Goal: Obtain resource: Download file/media

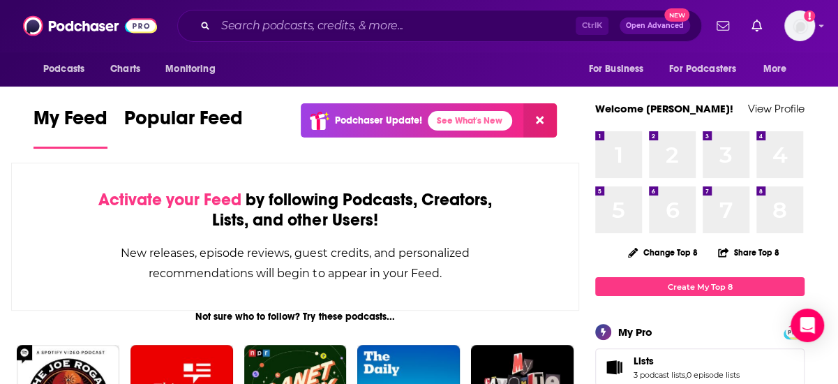
click at [423, 38] on div "Ctrl K Open Advanced New" at bounding box center [439, 26] width 525 height 32
click at [413, 17] on input "Search podcasts, credits, & more..." at bounding box center [396, 26] width 360 height 22
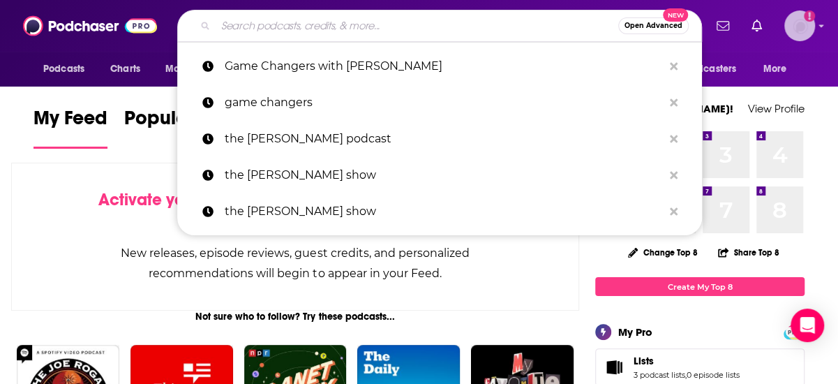
click at [820, 31] on div "Show profile menu" at bounding box center [821, 27] width 6 height 16
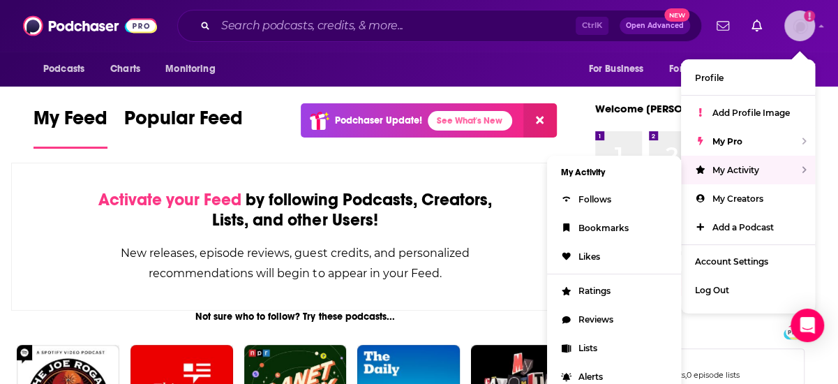
click at [756, 175] on div "My Activity" at bounding box center [748, 170] width 134 height 29
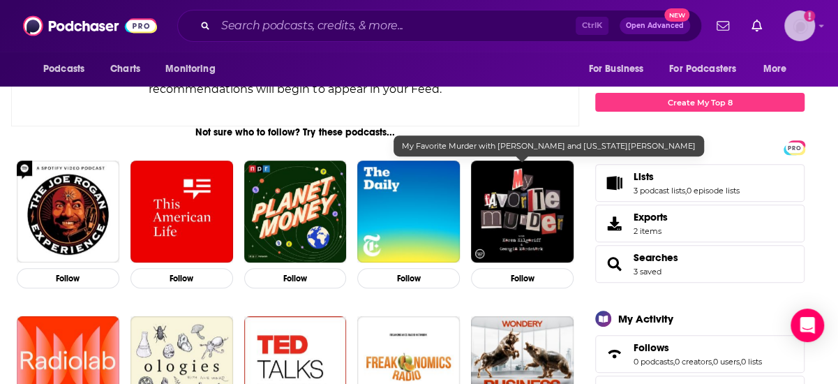
scroll to position [186, 0]
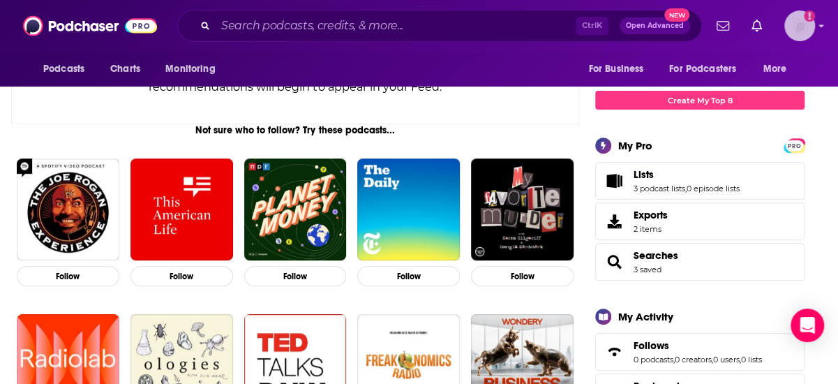
click at [791, 30] on img "Logged in as jessicalaino" at bounding box center [799, 25] width 31 height 31
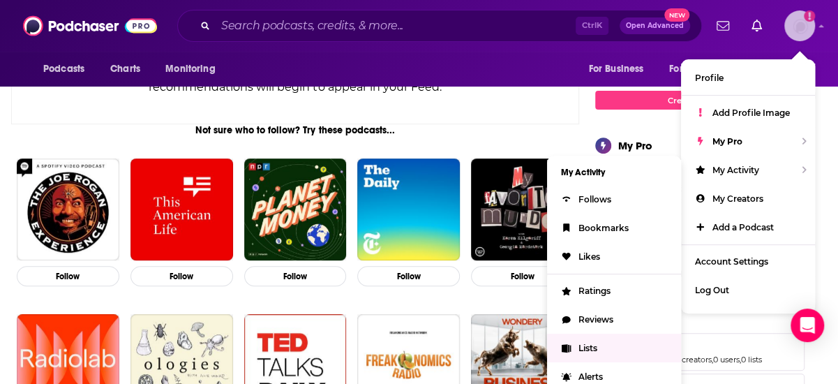
click at [616, 342] on link "Lists" at bounding box center [614, 347] width 134 height 29
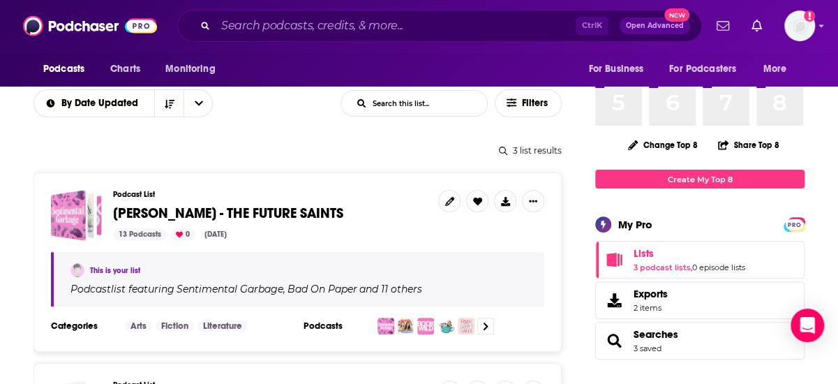
scroll to position [121, 0]
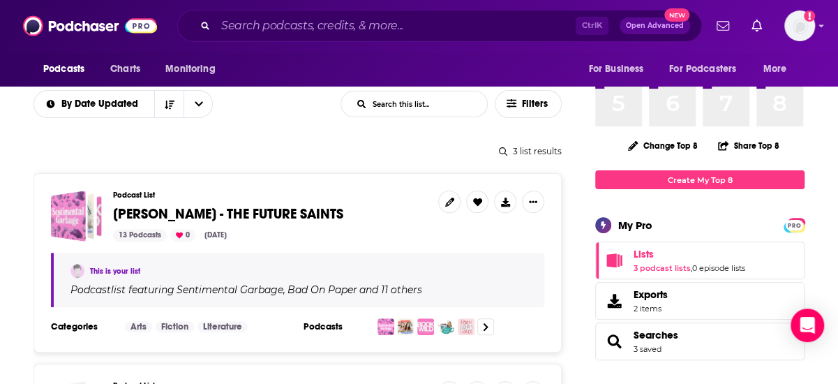
click at [251, 191] on h3 "Podcast List" at bounding box center [270, 194] width 314 height 9
click at [146, 197] on h3 "Podcast List" at bounding box center [270, 194] width 314 height 9
click at [158, 213] on span "[PERSON_NAME] - THE FUTURE SAINTS" at bounding box center [228, 213] width 230 height 17
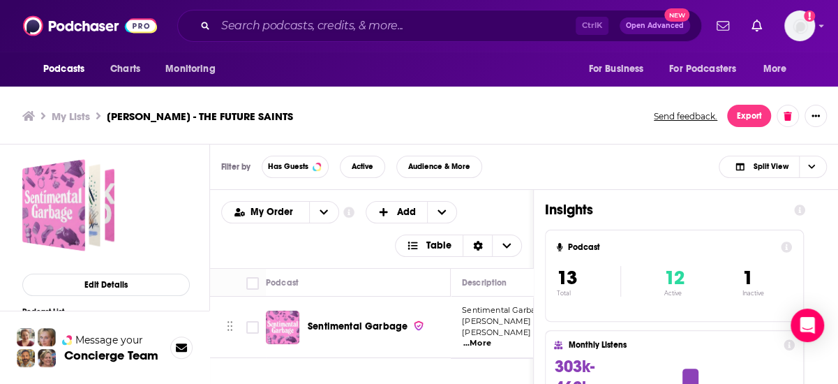
click at [533, 208] on div "Podcasts Add My Order Customize Your List Order Select the “My Order” sort and …" at bounding box center [371, 229] width 323 height 78
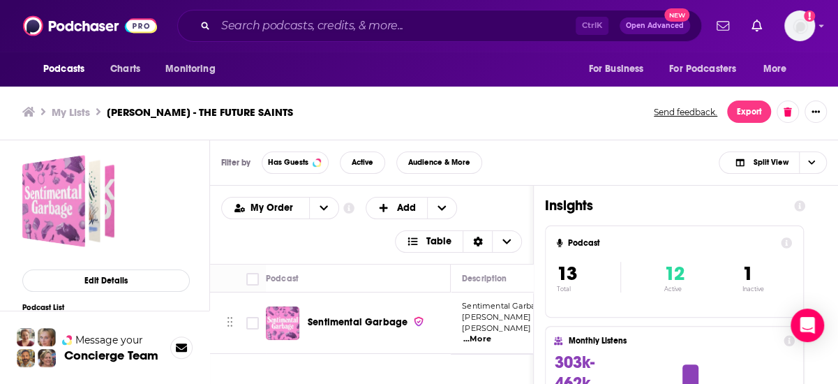
click at [546, 196] on div "Insights Podcast 13 Total 12 Active 1 Inactive Monthly Listens 303k-462k By pod…" at bounding box center [675, 365] width 283 height 359
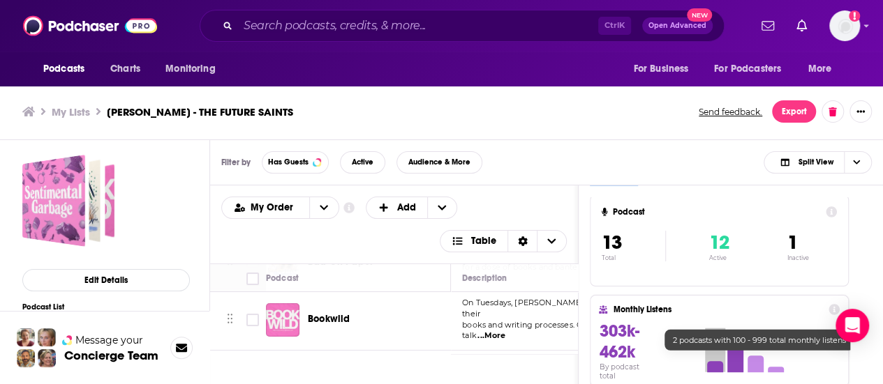
scroll to position [0, 0]
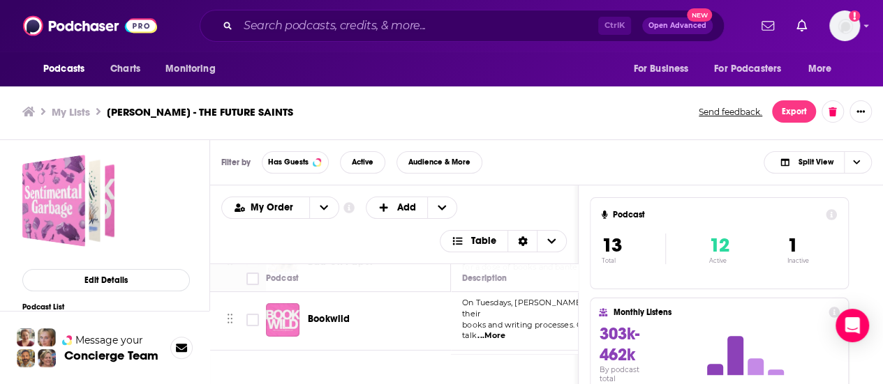
click at [518, 204] on div "My Order Customize Your List Order Select the “My Order” sort and remove all fi…" at bounding box center [393, 225] width 345 height 56
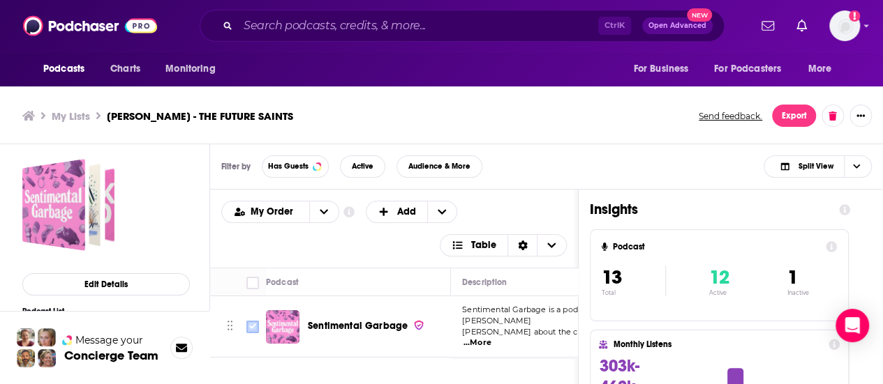
click at [248, 321] on input "Toggle select row" at bounding box center [252, 327] width 13 height 13
checkbox input "true"
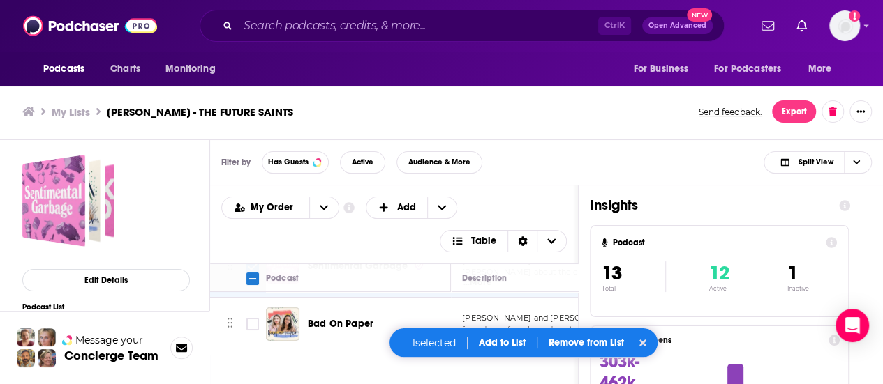
scroll to position [50, 0]
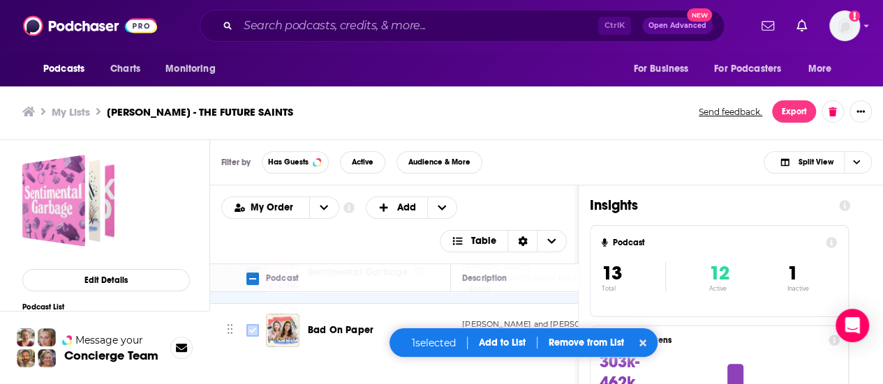
click at [253, 324] on input "Toggle select row" at bounding box center [252, 330] width 13 height 13
checkbox input "true"
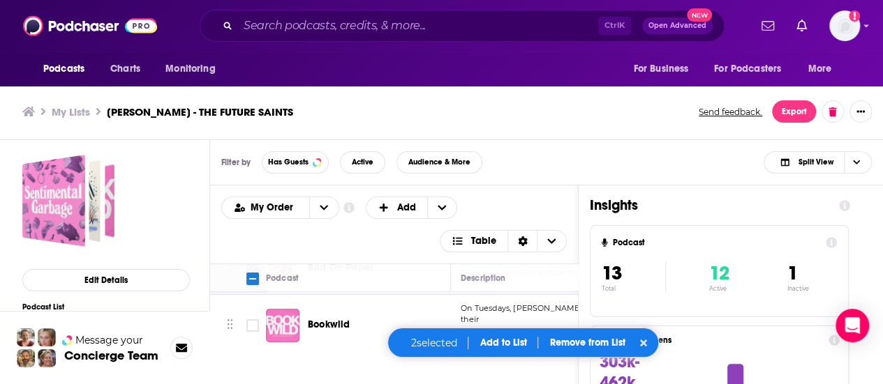
scroll to position [113, 1]
click at [256, 319] on input "Toggle select row" at bounding box center [252, 325] width 13 height 13
checkbox input "true"
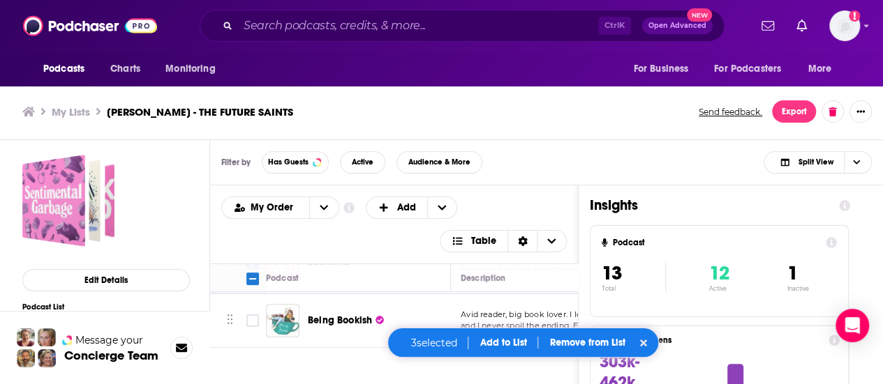
scroll to position [176, 1]
click at [251, 313] on input "Toggle select row" at bounding box center [252, 319] width 13 height 13
checkbox input "true"
click at [250, 316] on input "Toggle select row" at bounding box center [252, 322] width 13 height 13
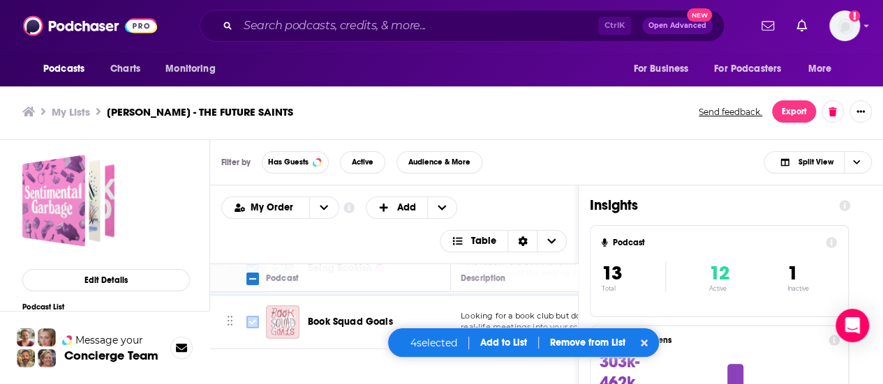
checkbox input "true"
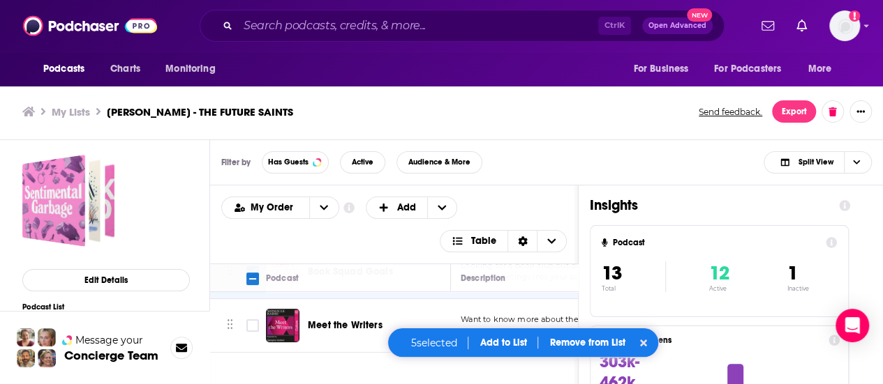
scroll to position [278, 1]
click at [248, 319] on input "Toggle select row" at bounding box center [252, 325] width 13 height 13
checkbox input "true"
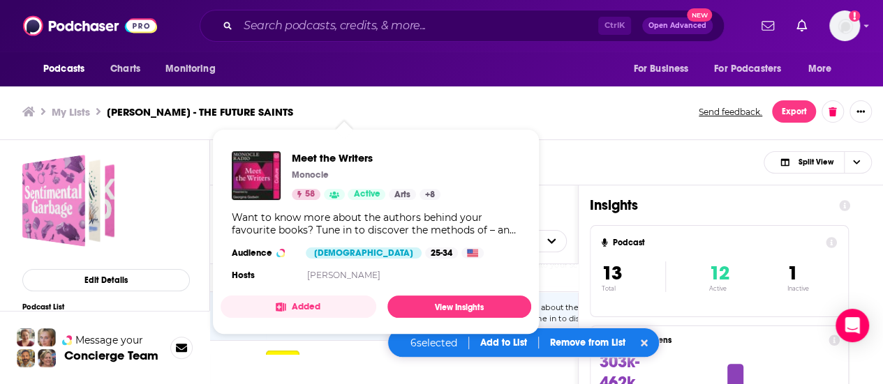
scroll to position [287, 1]
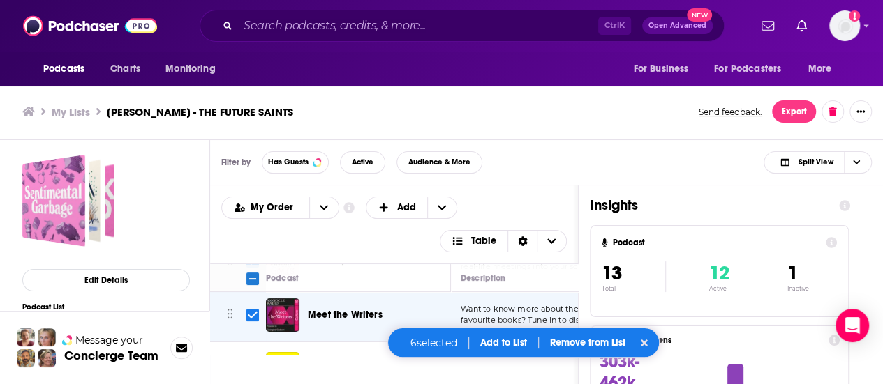
click at [561, 212] on div "My Order Customize Your List Order Select the “My Order” sort and remove all fi…" at bounding box center [393, 225] width 345 height 56
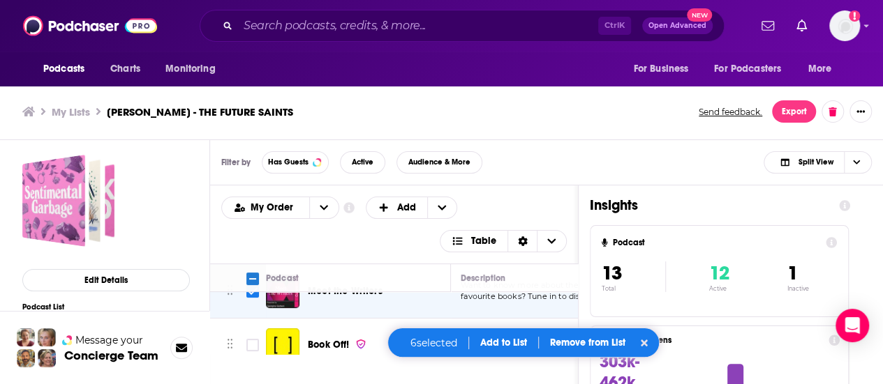
scroll to position [322, 1]
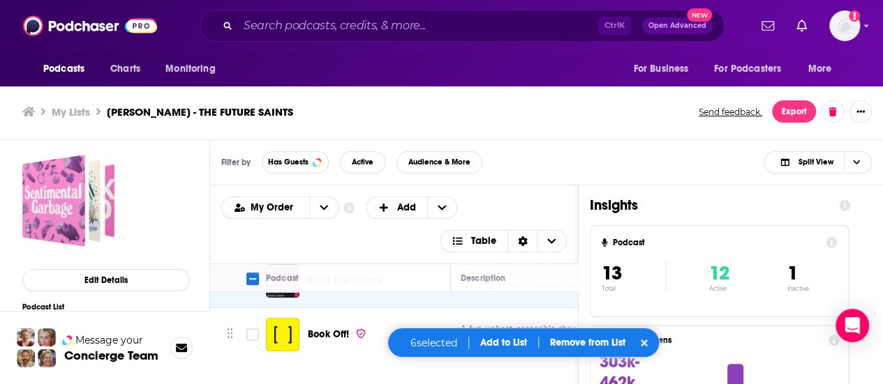
click at [541, 149] on div "Filter by Has Guests Active Audience & More Split View" at bounding box center [546, 162] width 673 height 45
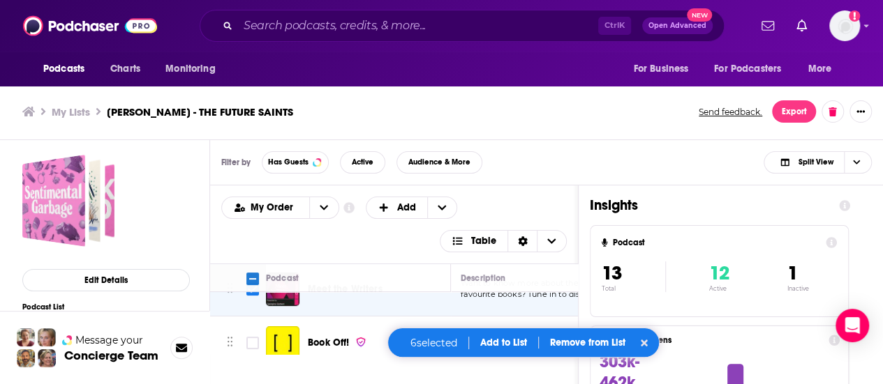
scroll to position [324, 1]
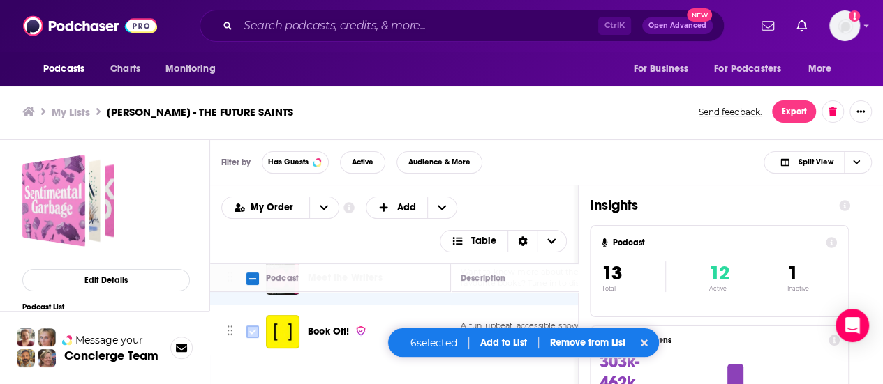
click at [255, 326] on input "Toggle select row" at bounding box center [252, 332] width 13 height 13
checkbox input "true"
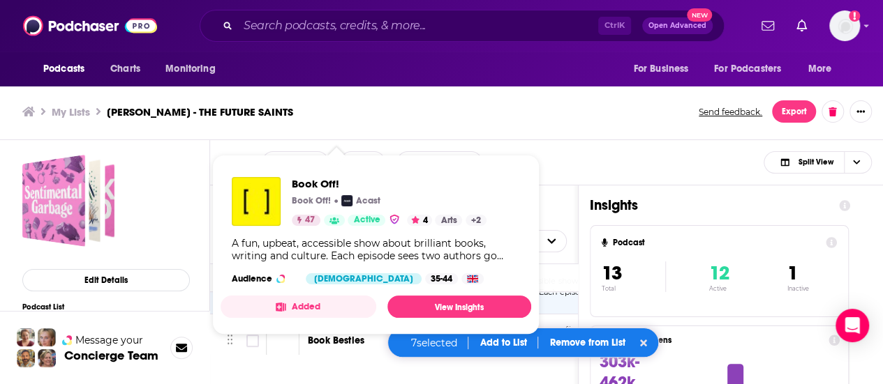
scroll to position [370, 1]
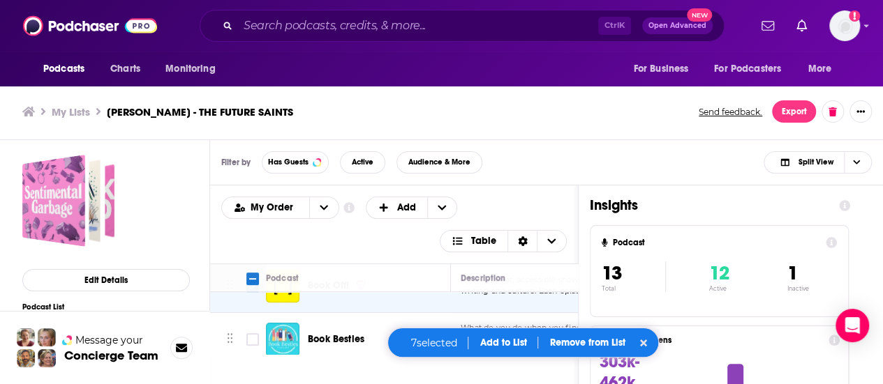
click at [576, 172] on div "Filter by Has Guests Active Audience & More Split View" at bounding box center [546, 162] width 673 height 45
click at [253, 333] on input "Toggle select row" at bounding box center [252, 339] width 13 height 13
checkbox input "true"
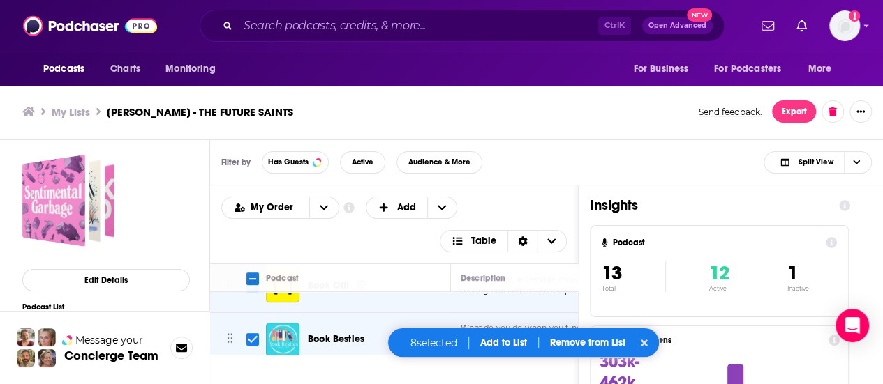
scroll to position [0, 0]
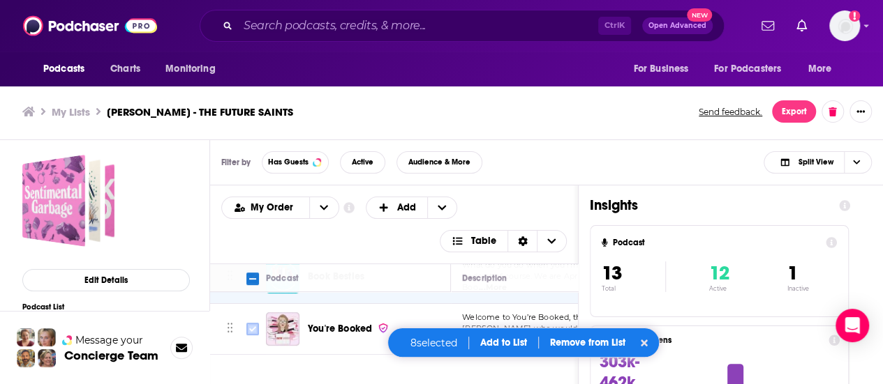
click at [253, 323] on input "Toggle select row" at bounding box center [252, 329] width 13 height 13
checkbox input "true"
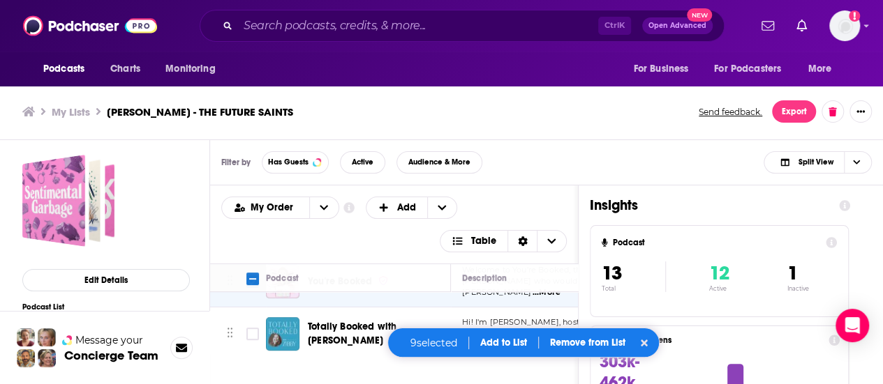
click at [606, 157] on div "Filter by Has Guests Active Audience & More Split View" at bounding box center [546, 162] width 673 height 45
click at [254, 328] on input "Toggle select row" at bounding box center [252, 334] width 13 height 13
checkbox input "true"
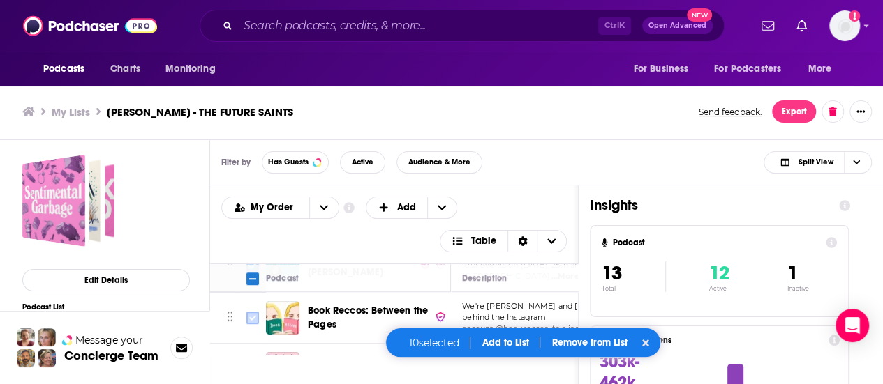
click at [250, 312] on input "Toggle select row" at bounding box center [252, 318] width 13 height 13
checkbox input "true"
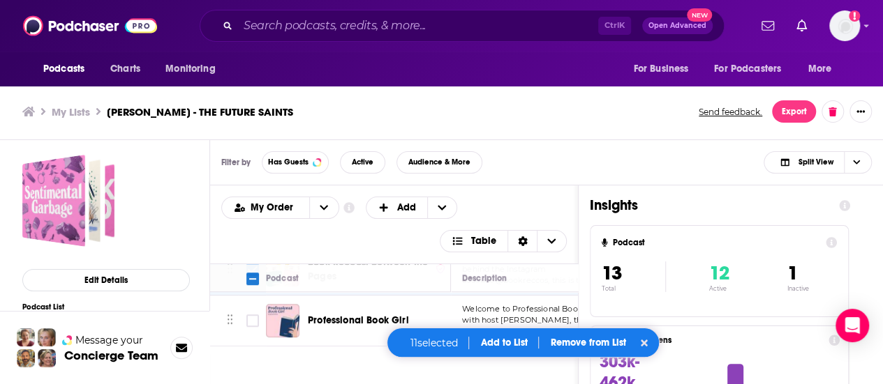
click at [573, 179] on div "Filter by Has Guests Active Audience & More Split View" at bounding box center [546, 162] width 673 height 45
click at [250, 315] on input "Toggle select row" at bounding box center [252, 321] width 13 height 13
checkbox input "true"
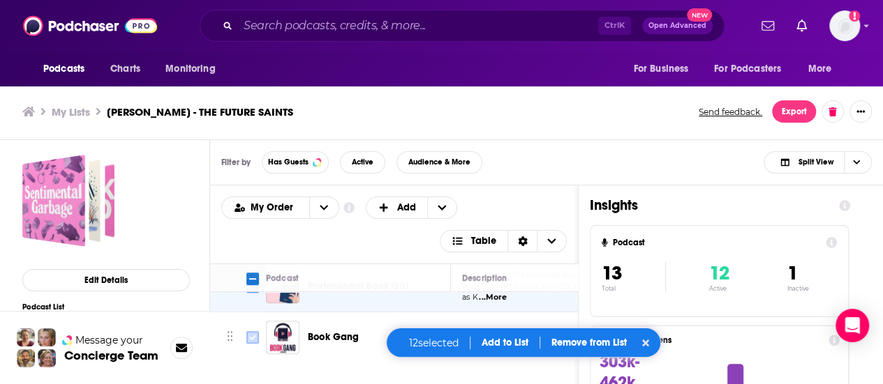
click at [255, 331] on input "Toggle select row" at bounding box center [252, 337] width 13 height 13
checkbox input "true"
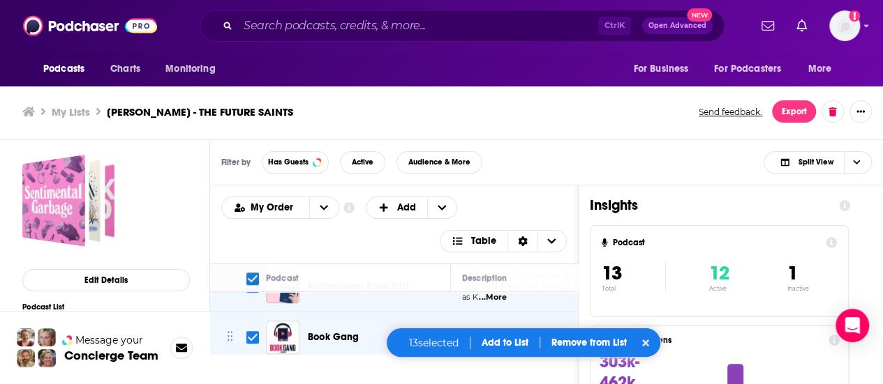
click at [512, 347] on button "Add to List" at bounding box center [504, 343] width 69 height 12
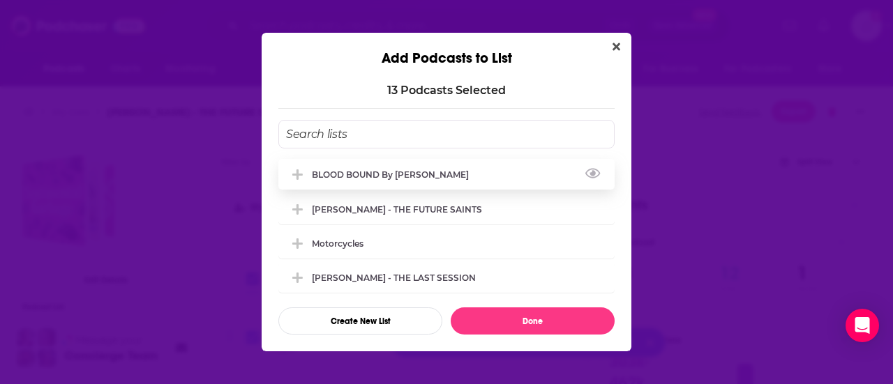
click at [476, 172] on div "BLOOD BOUND by [PERSON_NAME]" at bounding box center [446, 174] width 336 height 31
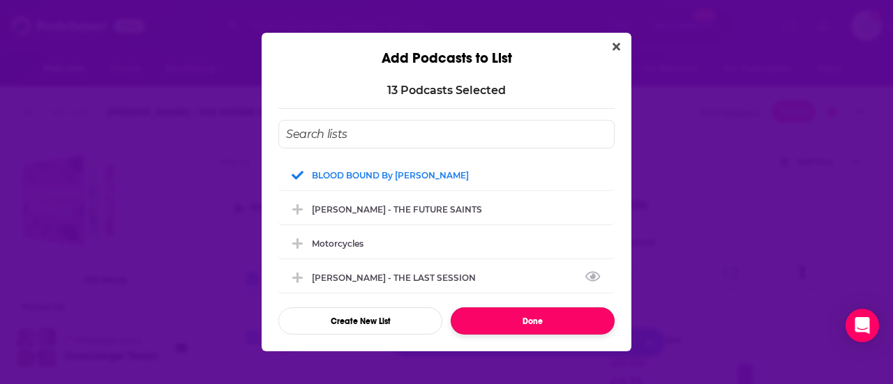
click at [536, 315] on button "Done" at bounding box center [533, 321] width 164 height 27
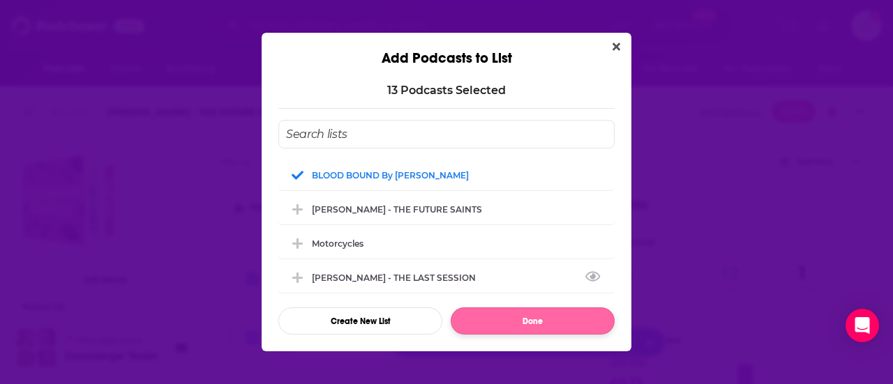
checkbox input "false"
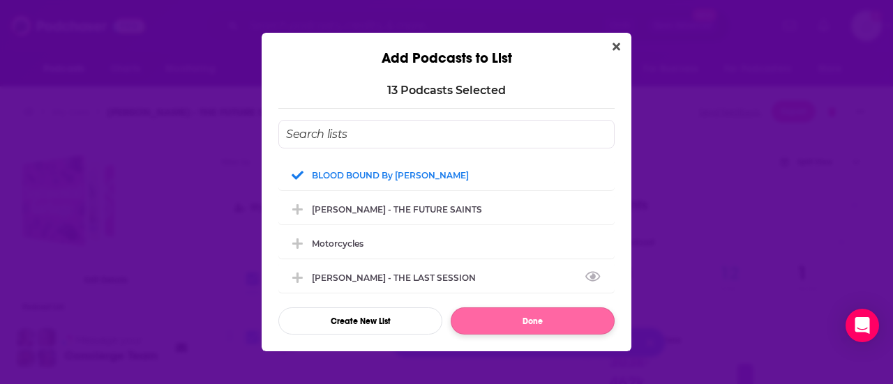
checkbox input "false"
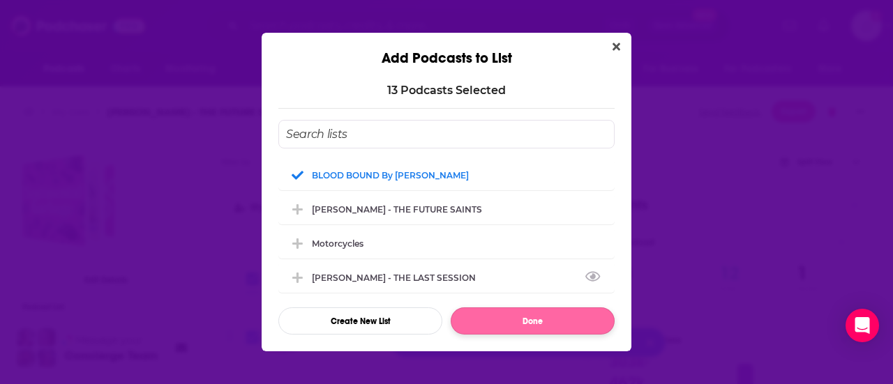
checkbox input "false"
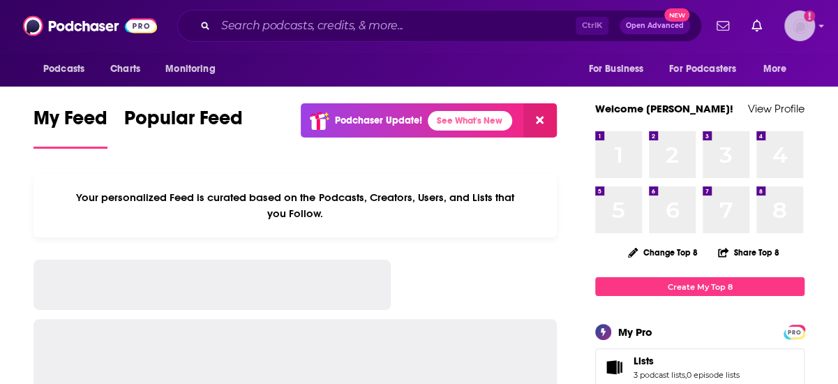
click at [811, 34] on img "Logged in as jessicalaino" at bounding box center [799, 25] width 31 height 31
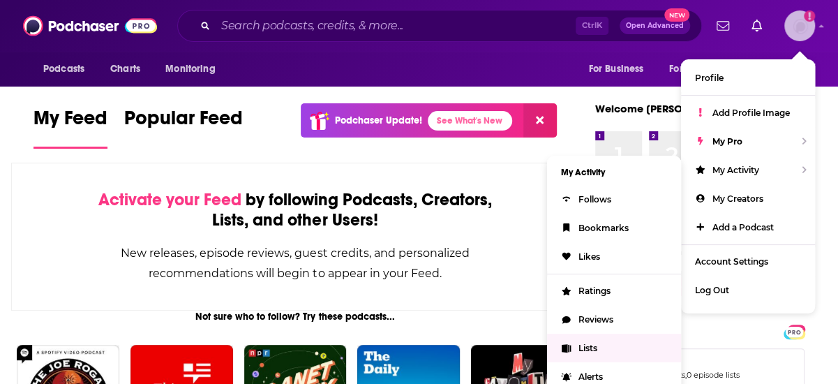
click at [607, 344] on link "Lists" at bounding box center [614, 347] width 134 height 29
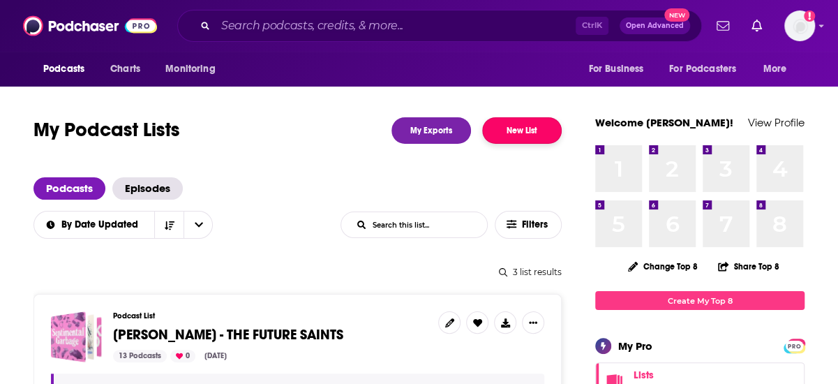
click at [516, 130] on button "New List" at bounding box center [522, 130] width 80 height 27
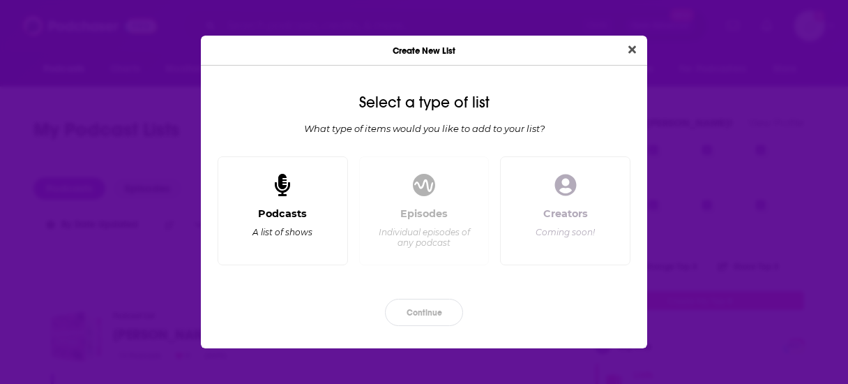
click at [310, 208] on div "Podcasts A list of shows" at bounding box center [283, 230] width 107 height 46
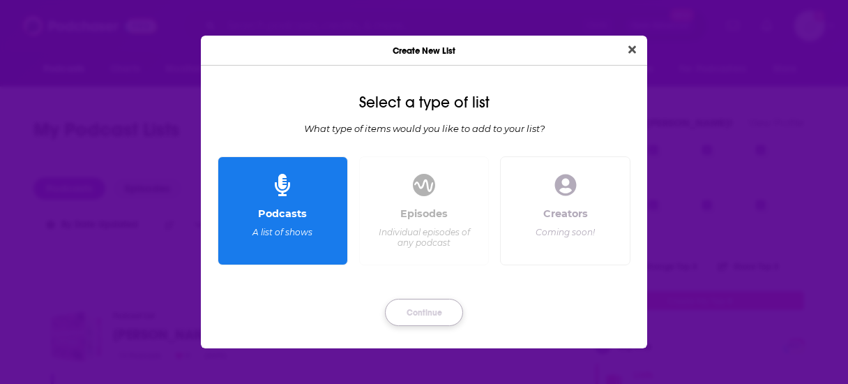
click at [441, 314] on button "Continue" at bounding box center [424, 312] width 78 height 27
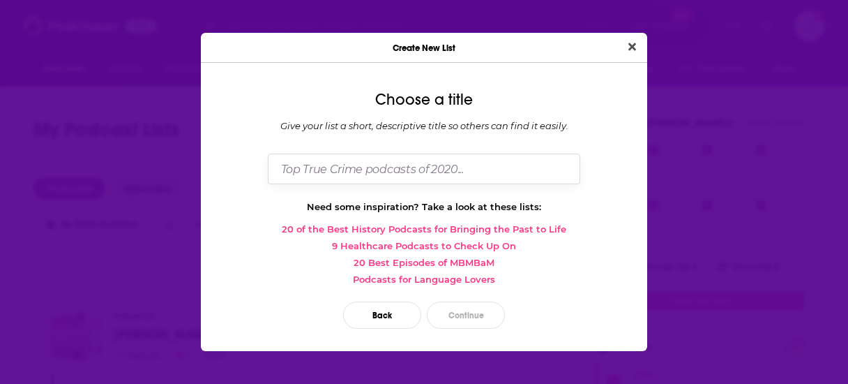
click at [388, 177] on input "Dialog" at bounding box center [424, 168] width 313 height 30
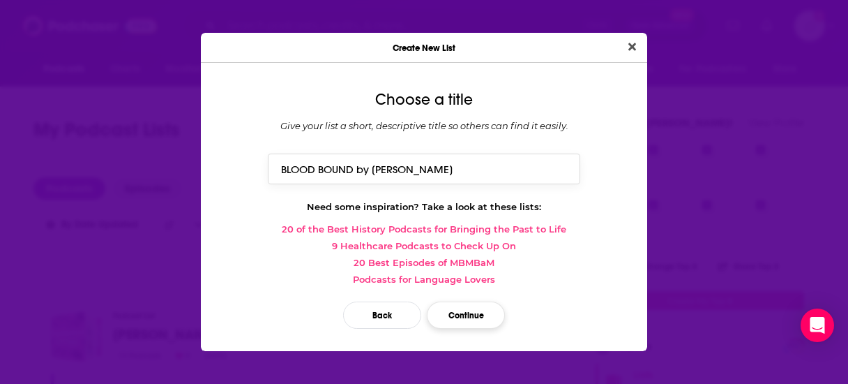
type input "BLOOD BOUND by [PERSON_NAME]"
click at [470, 306] on button "Continue" at bounding box center [466, 314] width 78 height 27
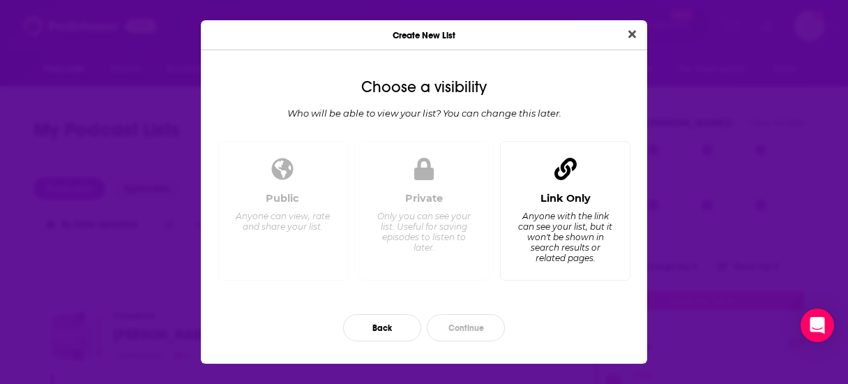
click at [553, 156] on div "Link Only Anyone with the link can see your list, but it won't be shown in sear…" at bounding box center [565, 211] width 130 height 140
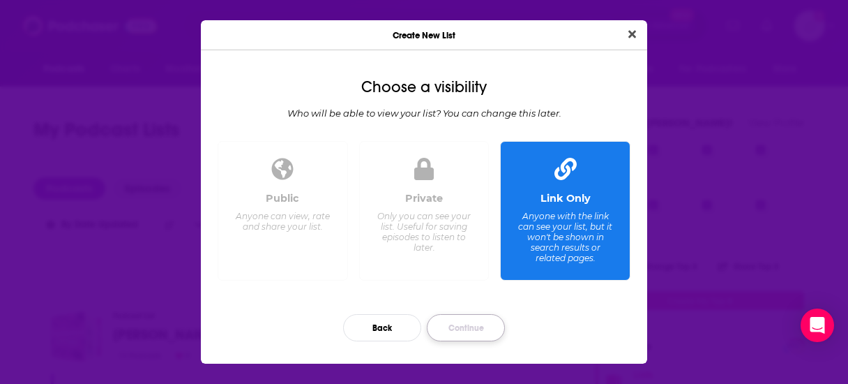
click at [470, 331] on button "Continue" at bounding box center [466, 327] width 78 height 27
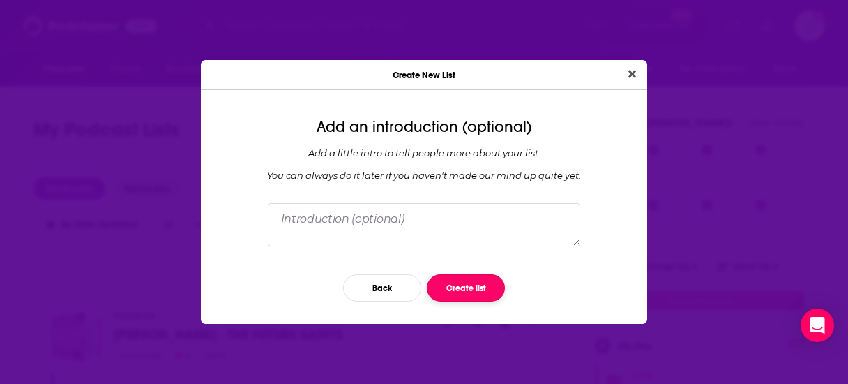
click at [453, 284] on button "Create list" at bounding box center [466, 287] width 78 height 27
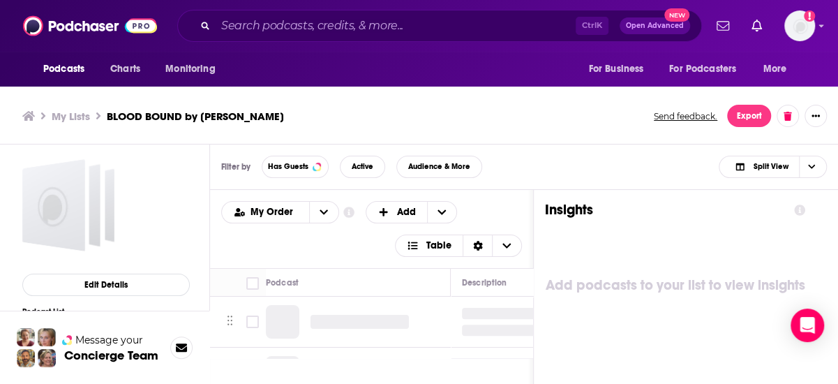
click at [594, 167] on div "Filter by Has Guests Active Audience & More Split View" at bounding box center [524, 166] width 628 height 45
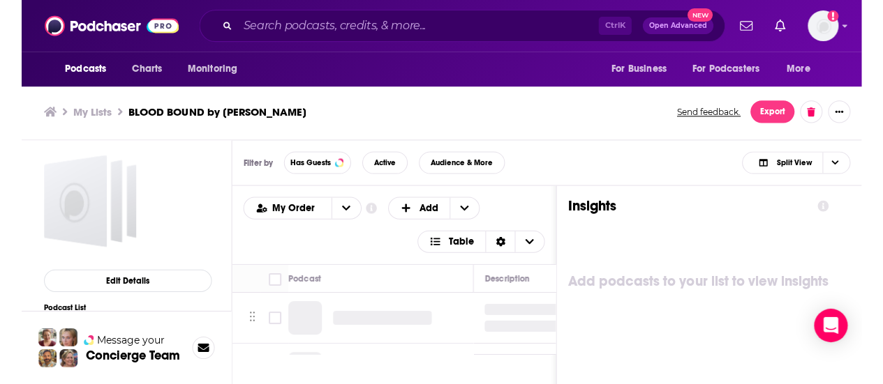
scroll to position [4, 0]
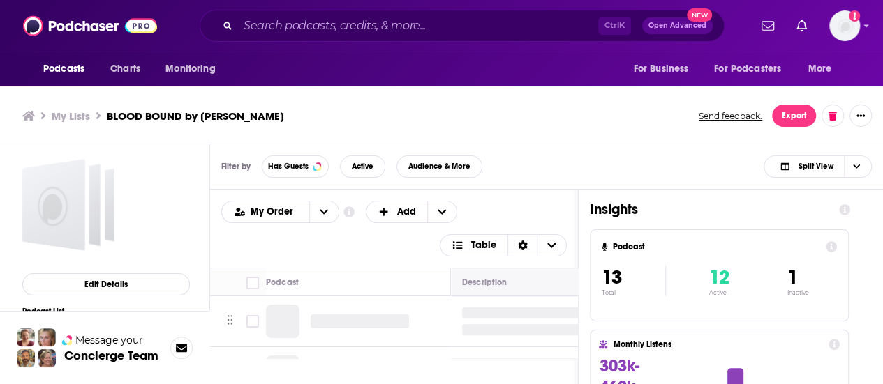
scroll to position [20, 0]
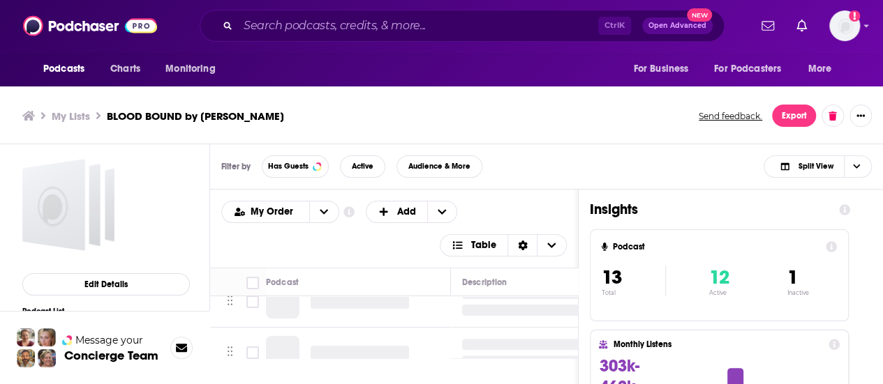
click at [808, 282] on h4 "1" at bounding box center [797, 278] width 22 height 24
click at [797, 282] on span "1" at bounding box center [791, 278] width 10 height 24
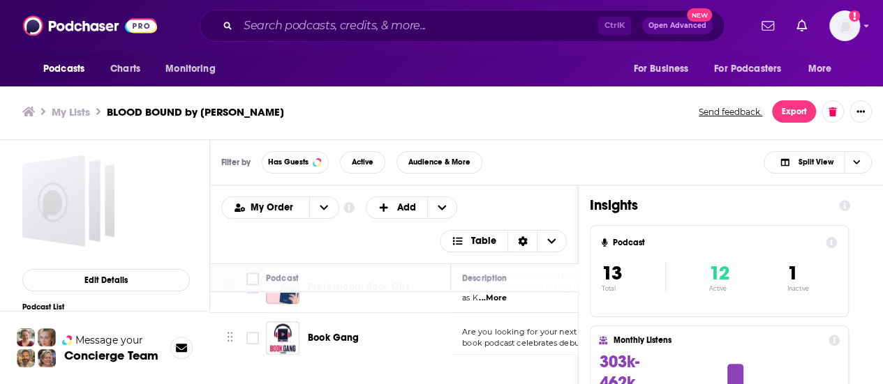
scroll to position [631, 0]
click at [345, 331] on span "Book Gang" at bounding box center [334, 337] width 52 height 12
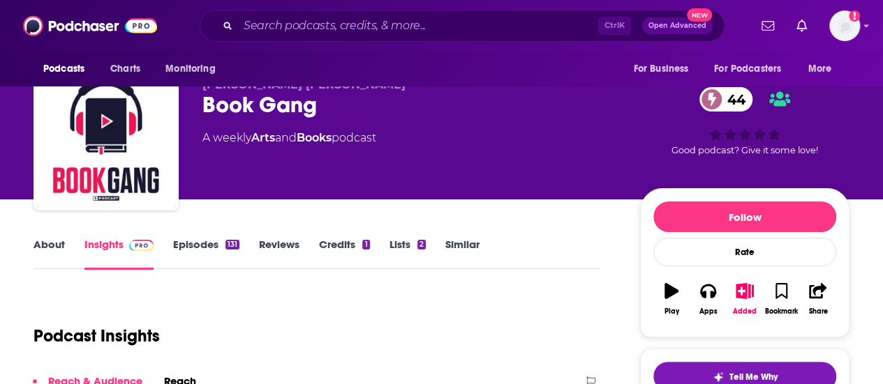
scroll to position [27, 0]
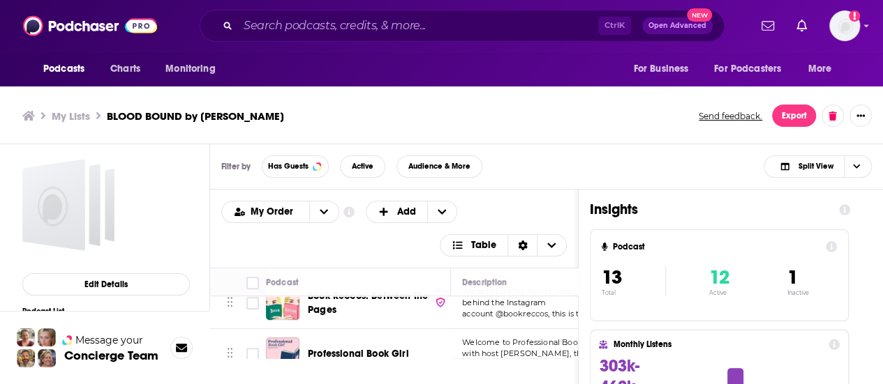
scroll to position [565, 0]
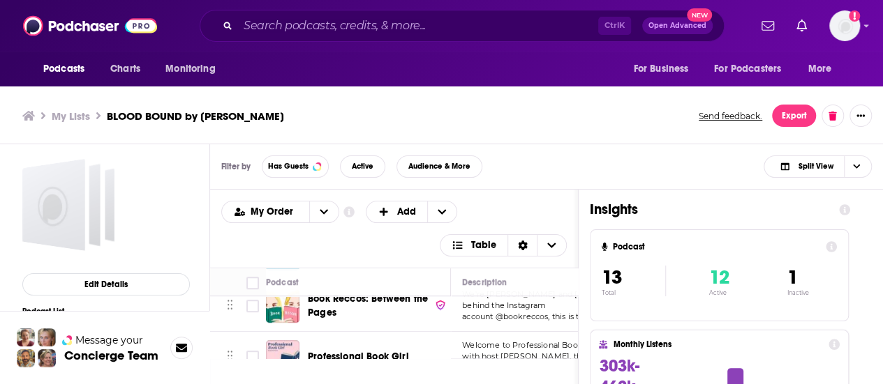
click at [343, 351] on span "Professional Book Girl" at bounding box center [358, 357] width 101 height 12
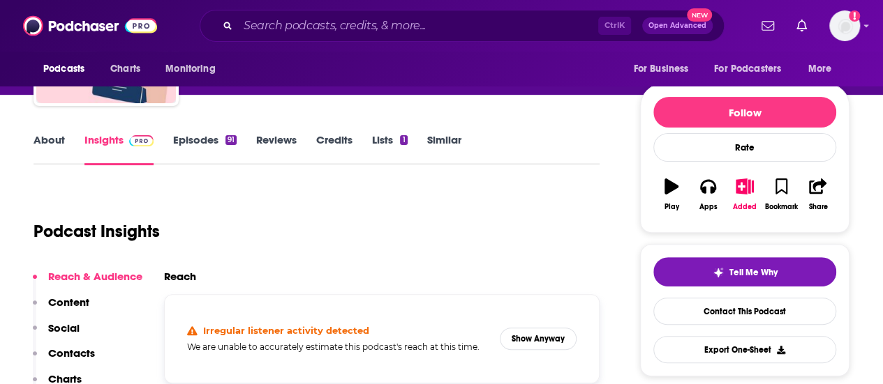
scroll to position [131, 0]
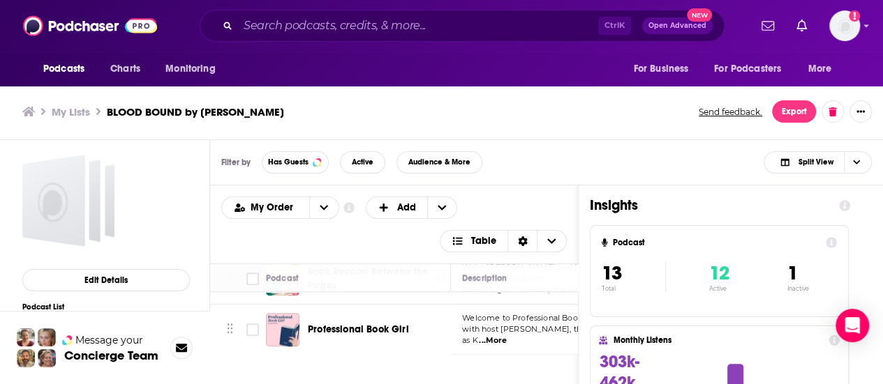
scroll to position [587, 0]
click at [256, 325] on input "Toggle select row" at bounding box center [252, 331] width 13 height 13
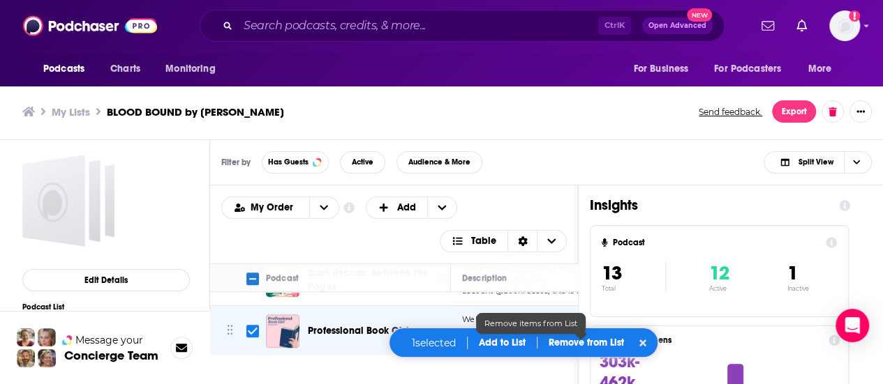
click at [580, 347] on p "Remove from List" at bounding box center [585, 343] width 75 height 12
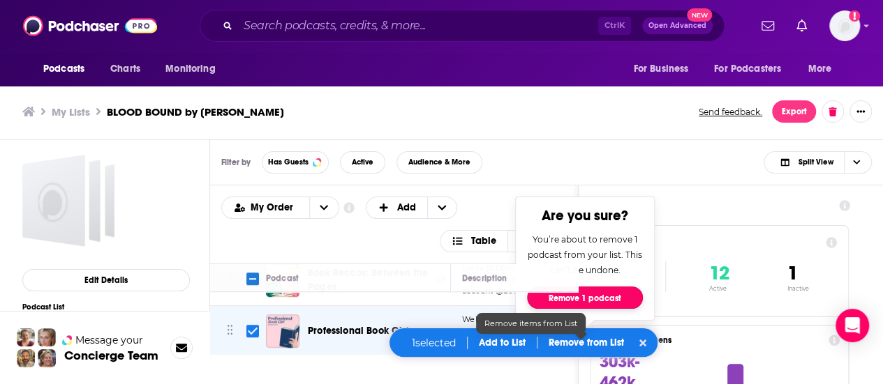
click at [595, 298] on button "Remove 1 podcast" at bounding box center [585, 298] width 116 height 22
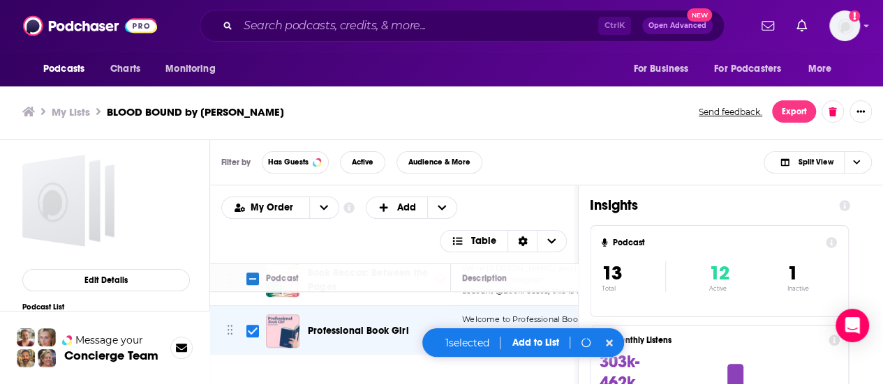
checkbox input "false"
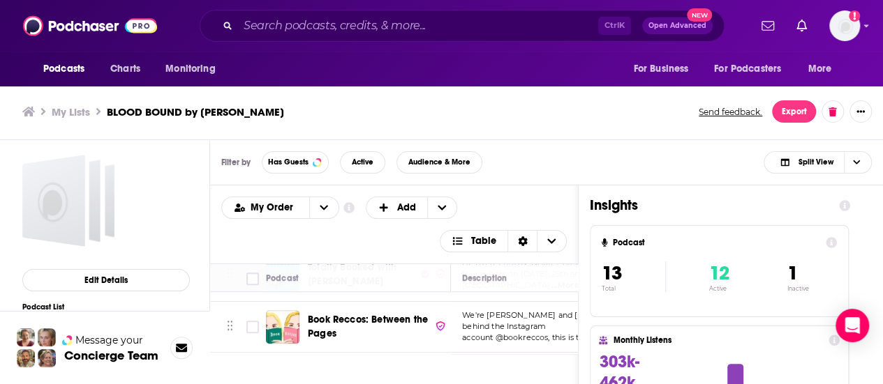
scroll to position [539, 0]
click at [350, 305] on div "Podcasts Charts Monitoring Ctrl K Open Advanced New For Business For Podcasters…" at bounding box center [441, 190] width 883 height 389
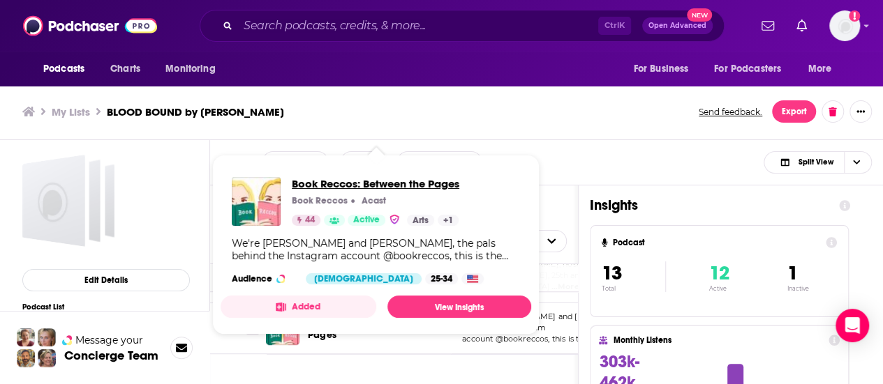
click at [346, 190] on span "Book Reccos: Between the Pages" at bounding box center [375, 183] width 167 height 13
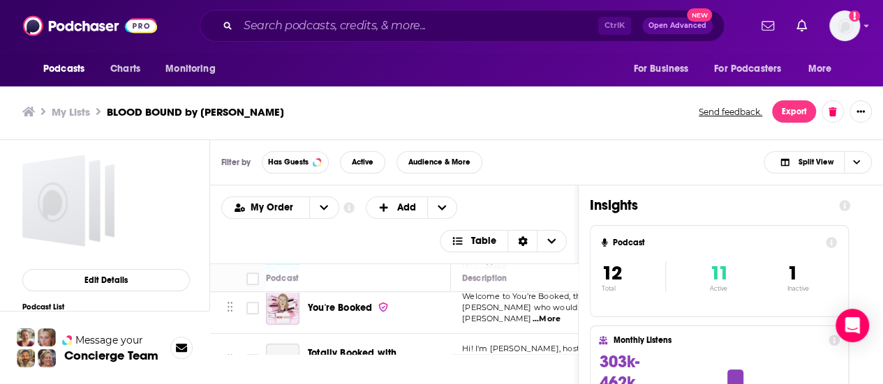
scroll to position [463, 0]
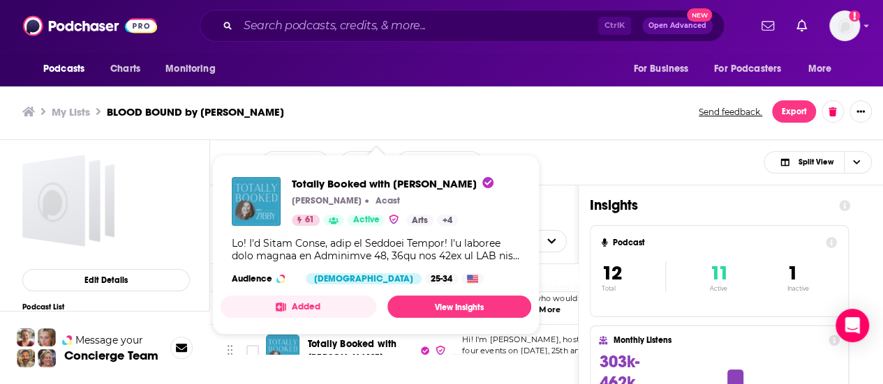
click at [658, 159] on div "Filter by Has Guests Active Audience & More Split View" at bounding box center [546, 162] width 673 height 45
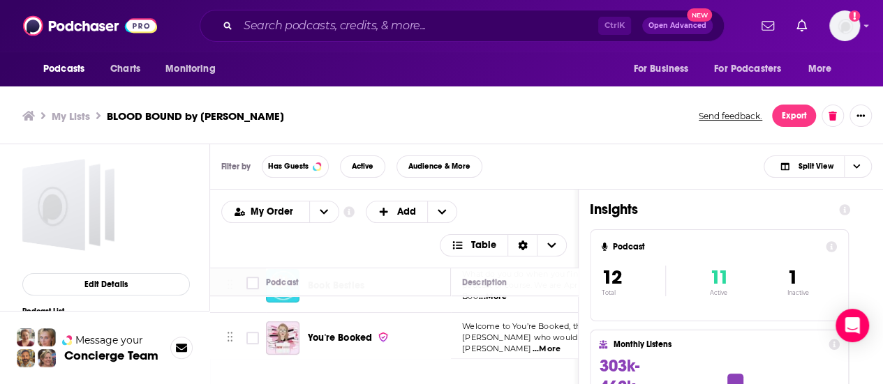
scroll to position [427, 0]
click at [326, 333] on span "You're Booked" at bounding box center [340, 339] width 64 height 12
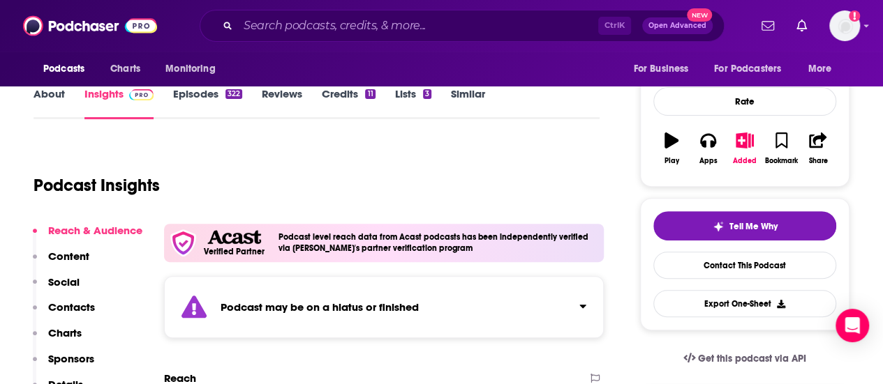
scroll to position [177, 0]
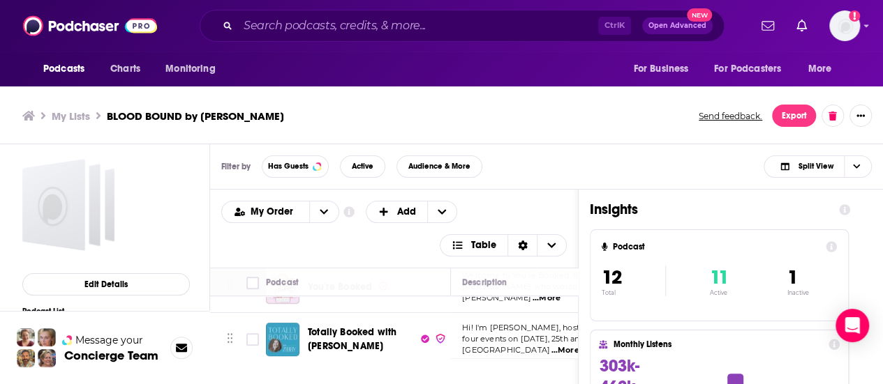
scroll to position [437, 0]
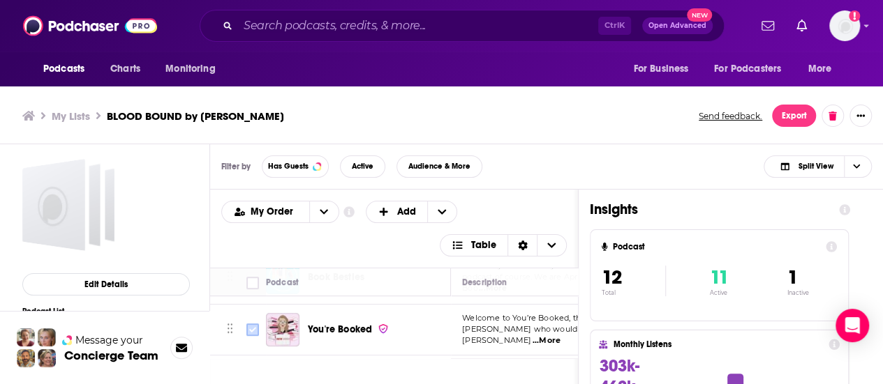
click at [250, 324] on input "Toggle select row" at bounding box center [252, 330] width 13 height 13
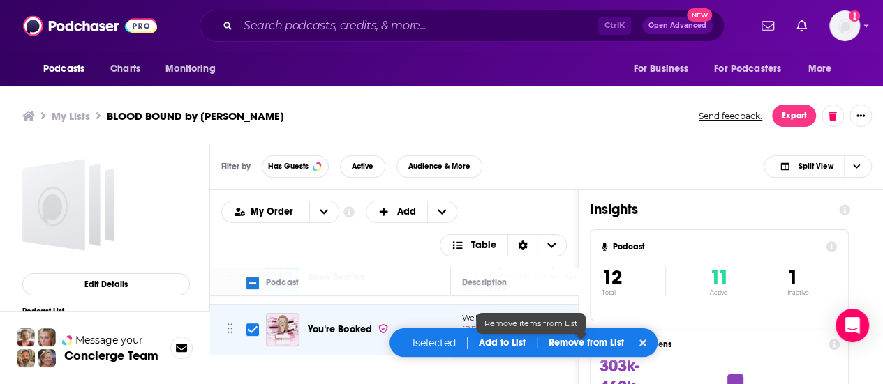
click at [567, 344] on p "Remove from List" at bounding box center [585, 343] width 75 height 12
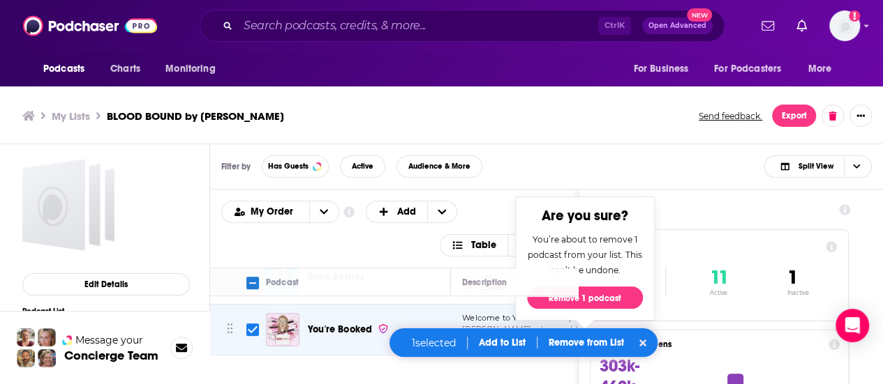
click at [602, 283] on div "Are you sure? You’re about to remove 1 podcast from your list. This can’t be un…" at bounding box center [585, 259] width 140 height 124
click at [602, 292] on button "Remove 1 podcast" at bounding box center [585, 298] width 116 height 22
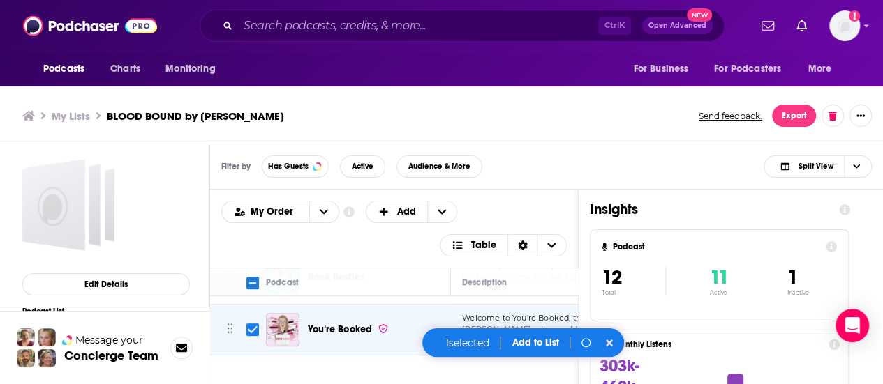
checkbox input "false"
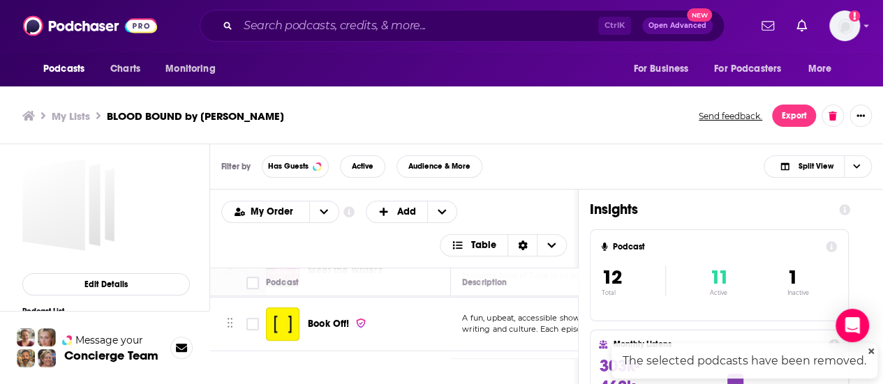
scroll to position [317, 0]
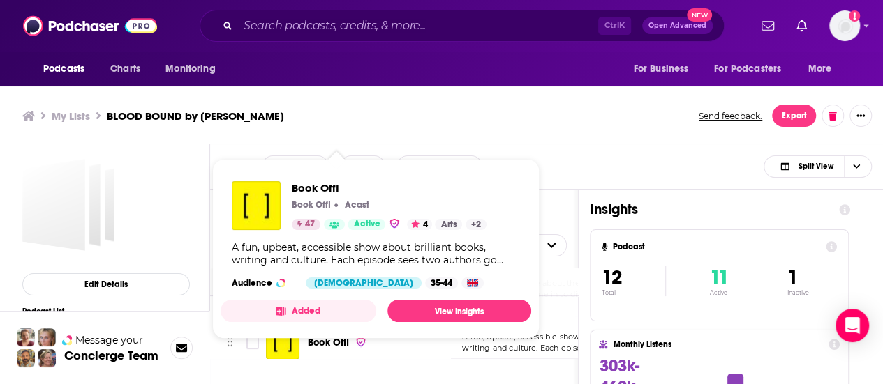
click at [568, 332] on span "A fun, upbeat, accessible show about brilliant books," at bounding box center [562, 337] width 201 height 10
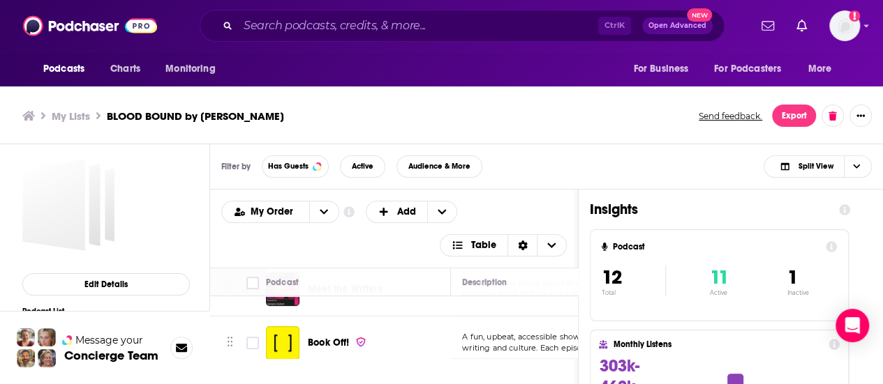
scroll to position [274, 0]
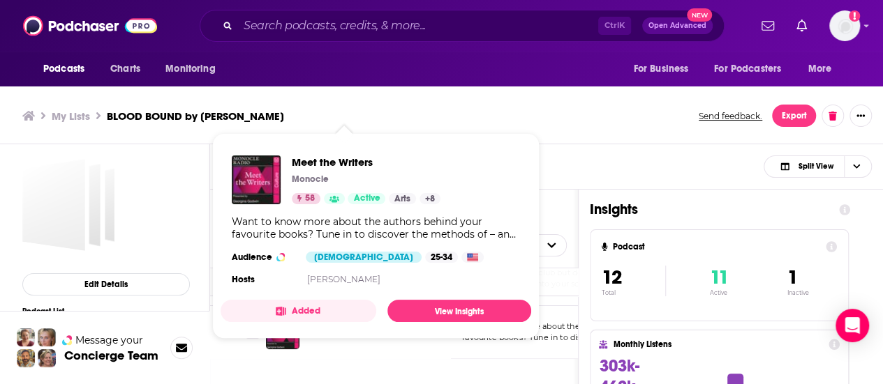
click at [555, 322] on span "Want to know more about the authors behind your" at bounding box center [560, 327] width 197 height 10
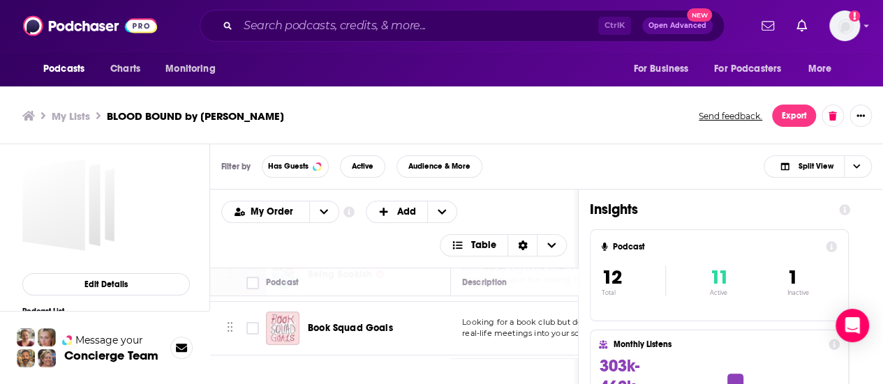
scroll to position [224, 0]
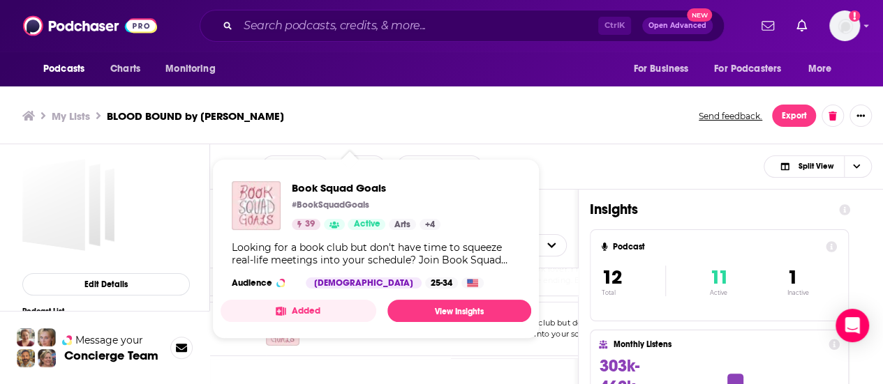
click at [547, 329] on span "real-life meetings into your schedule? Join Book S" at bounding box center [560, 334] width 197 height 10
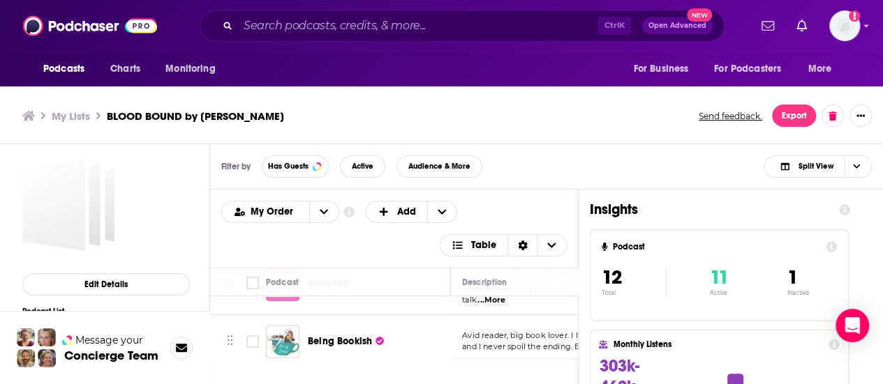
scroll to position [158, 0]
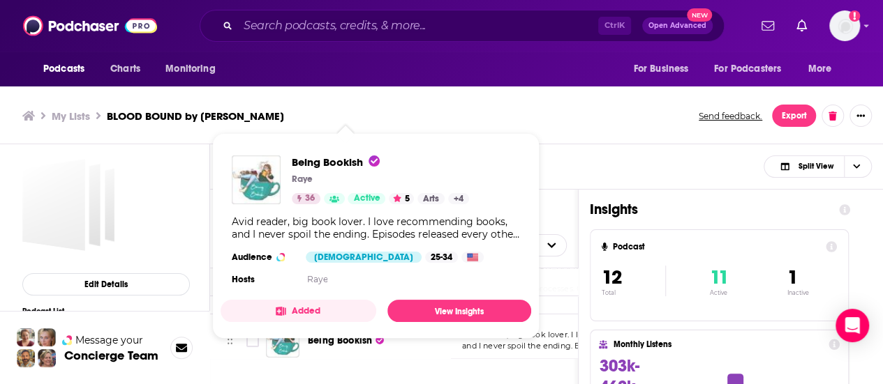
click at [550, 341] on span "and I never spoil the ending. Episodes released ev" at bounding box center [559, 346] width 194 height 10
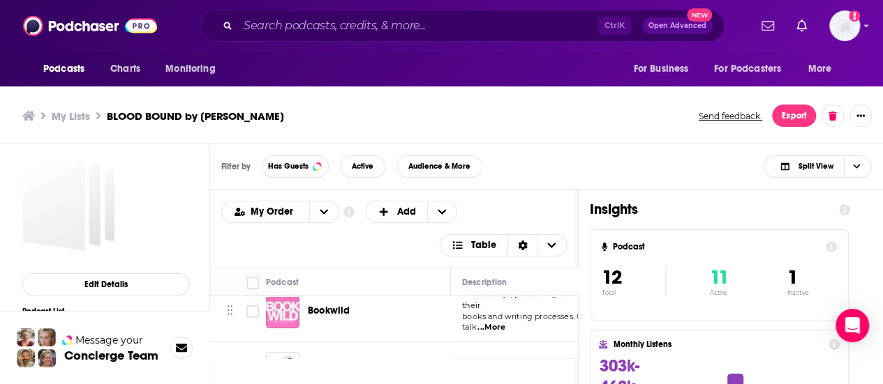
scroll to position [130, 0]
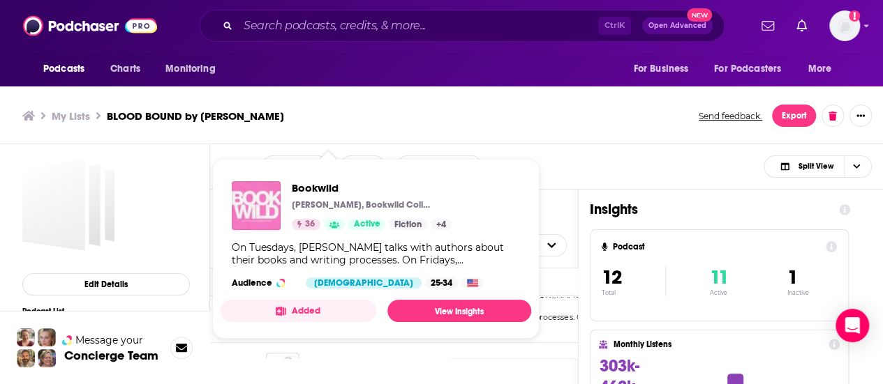
click at [563, 316] on td "On Tuesdays, Kate Hergott talks with authors about their books and writing proc…" at bounding box center [580, 312] width 258 height 61
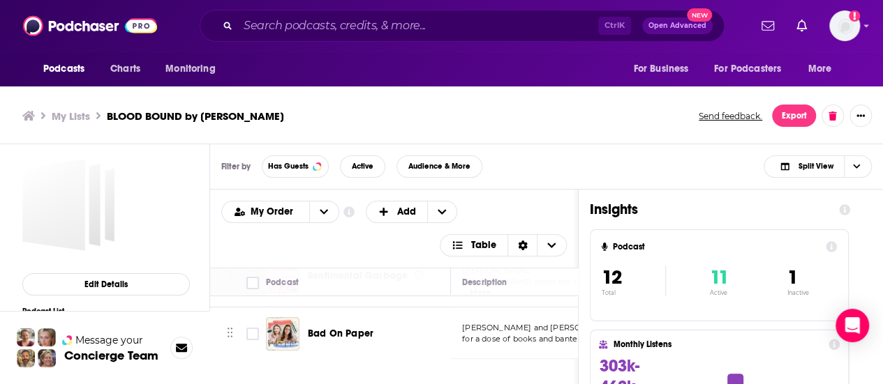
scroll to position [48, 0]
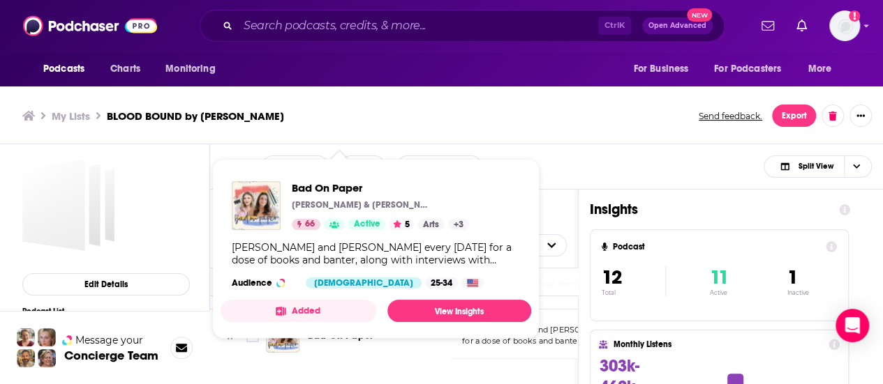
click at [548, 336] on span "for a dose of books and banter, along with intervie" at bounding box center [559, 341] width 195 height 10
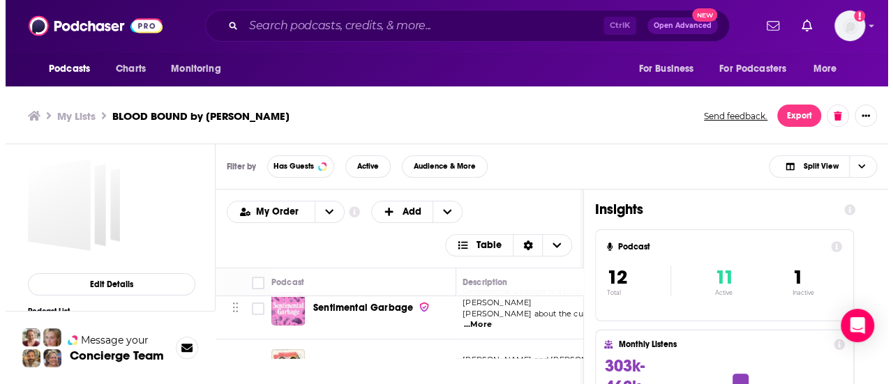
scroll to position [17, 5]
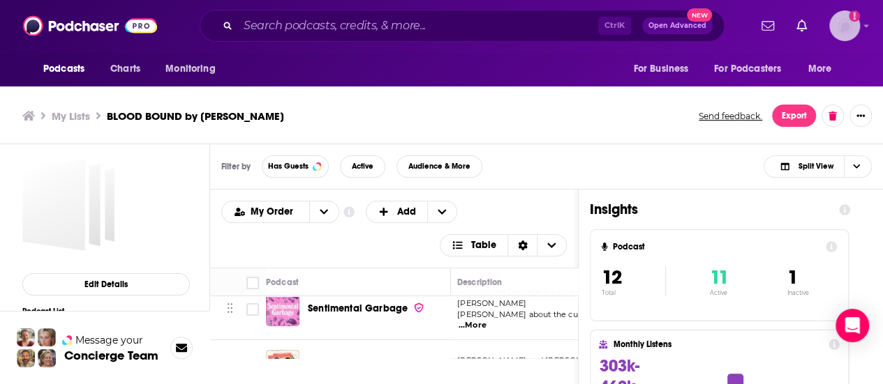
click at [854, 24] on img "Logged in as jessicalaino" at bounding box center [844, 25] width 31 height 31
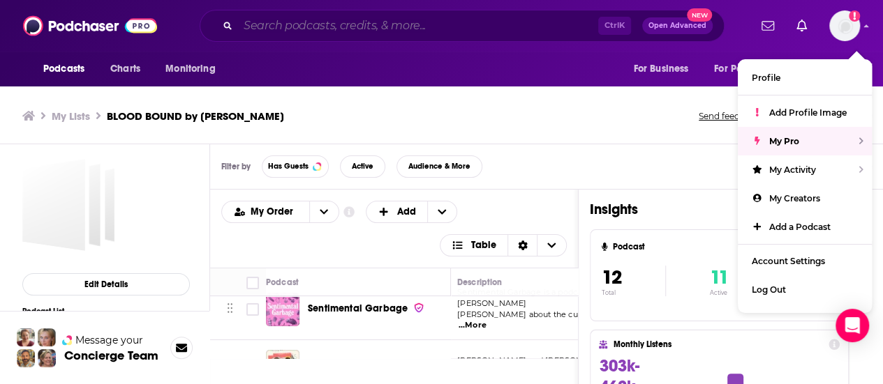
click at [477, 16] on input "Search podcasts, credits, & more..." at bounding box center [418, 26] width 360 height 22
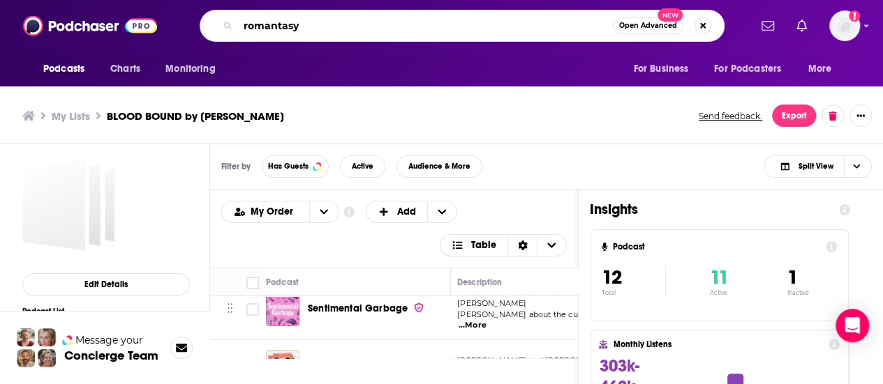
type input "romantasy"
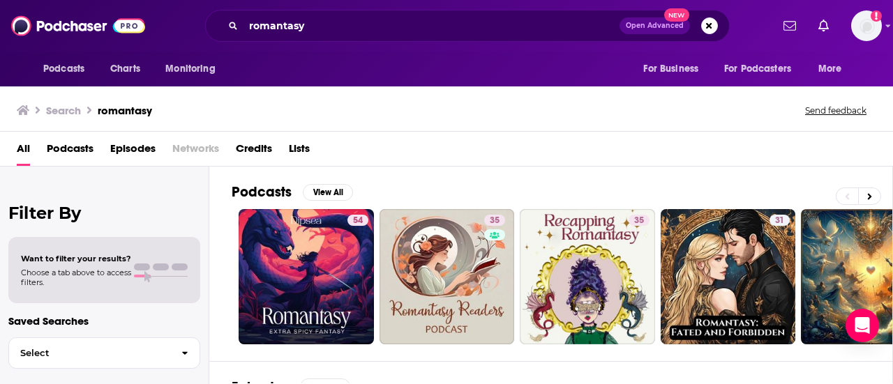
click at [74, 143] on span "Podcasts" at bounding box center [70, 151] width 47 height 29
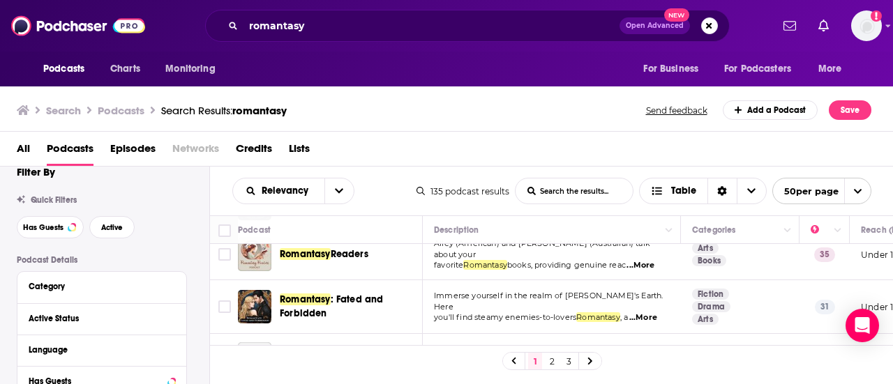
scroll to position [20, 0]
click at [62, 220] on button "Has Guests" at bounding box center [50, 226] width 67 height 22
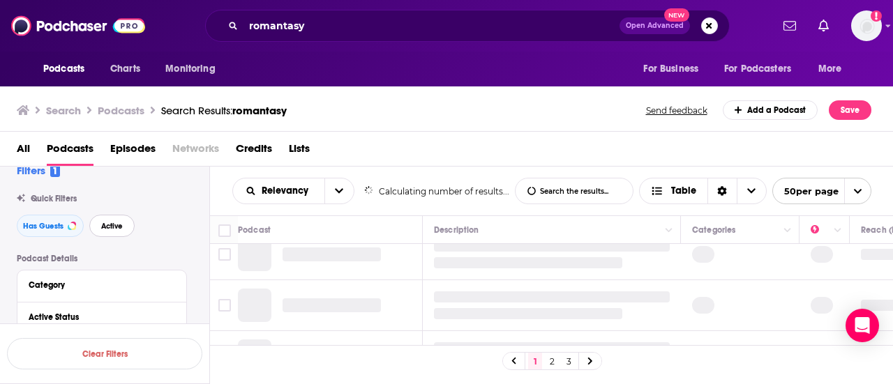
click at [113, 227] on span "Active" at bounding box center [112, 227] width 22 height 8
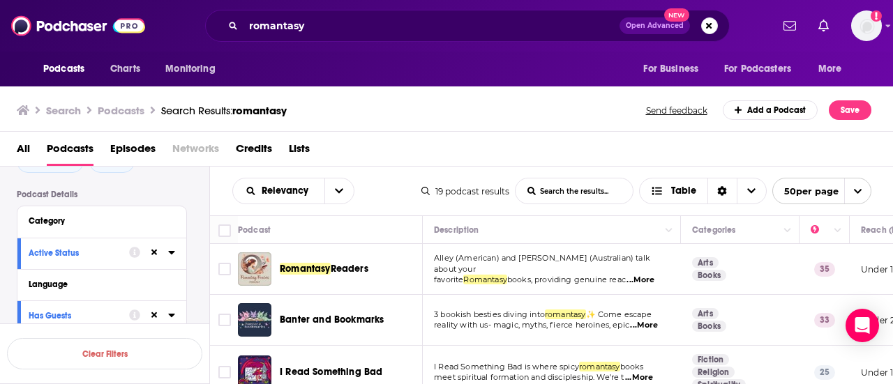
click at [652, 278] on span "...More" at bounding box center [640, 280] width 28 height 11
click at [544, 136] on div "All Podcasts Episodes Networks Credits Lists" at bounding box center [447, 149] width 894 height 35
click at [223, 266] on input "Toggle select row" at bounding box center [224, 269] width 13 height 13
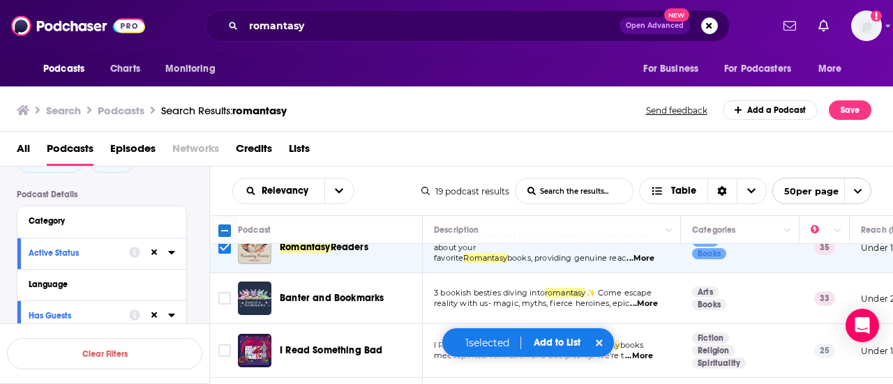
scroll to position [22, 0]
click at [225, 296] on input "Toggle select row" at bounding box center [224, 298] width 13 height 13
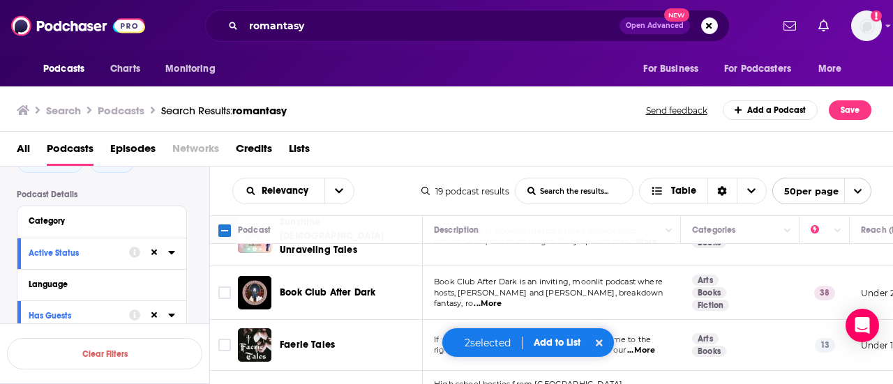
scroll to position [247, 0]
click at [225, 287] on input "Toggle select row" at bounding box center [224, 292] width 13 height 13
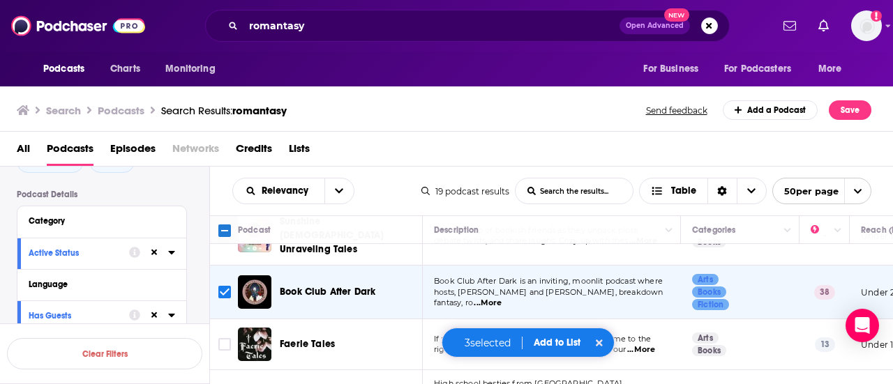
click at [502, 298] on span "...More" at bounding box center [488, 303] width 28 height 11
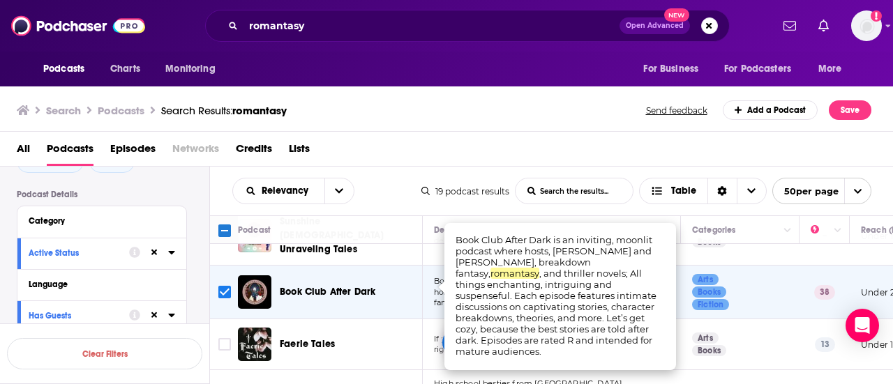
click at [758, 293] on td "Arts Books Fiction" at bounding box center [740, 293] width 119 height 54
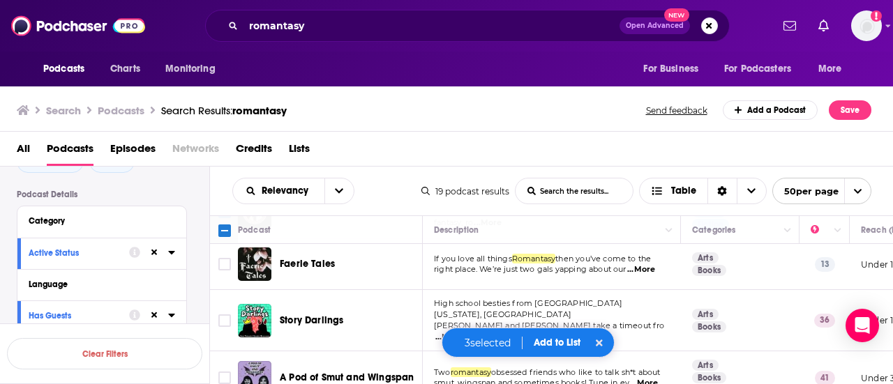
scroll to position [328, 0]
click at [225, 314] on input "Toggle select row" at bounding box center [224, 320] width 13 height 13
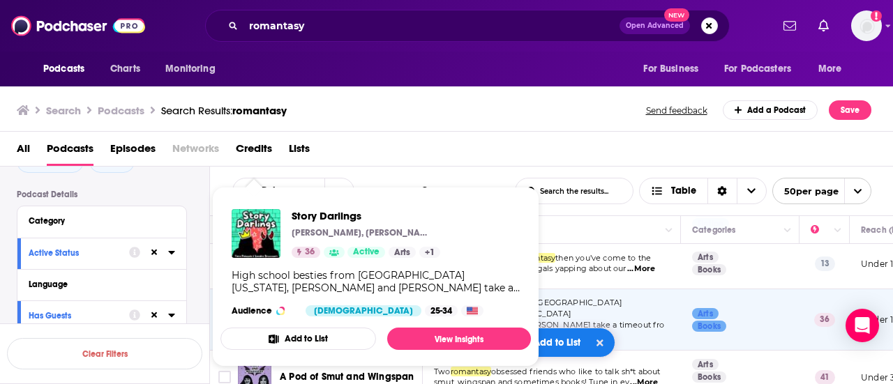
click at [463, 331] on span "...More" at bounding box center [449, 336] width 28 height 11
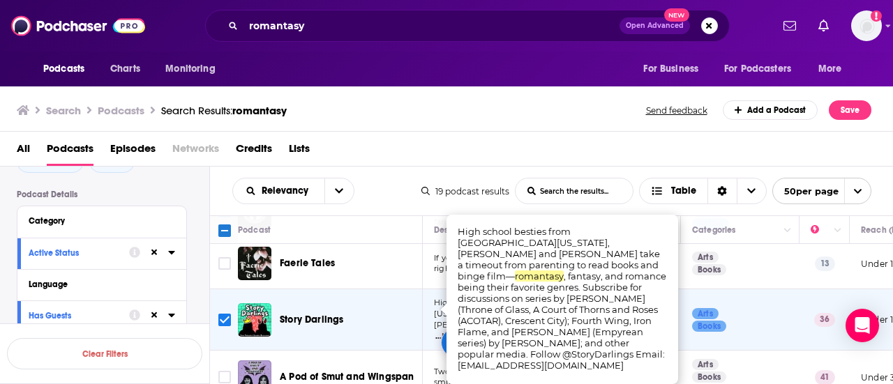
click at [466, 164] on div "All Podcasts Episodes Networks Credits Lists" at bounding box center [450, 151] width 866 height 29
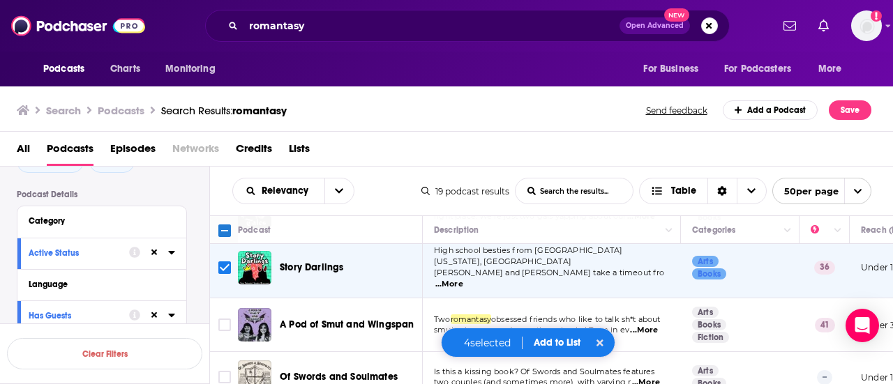
scroll to position [386, 0]
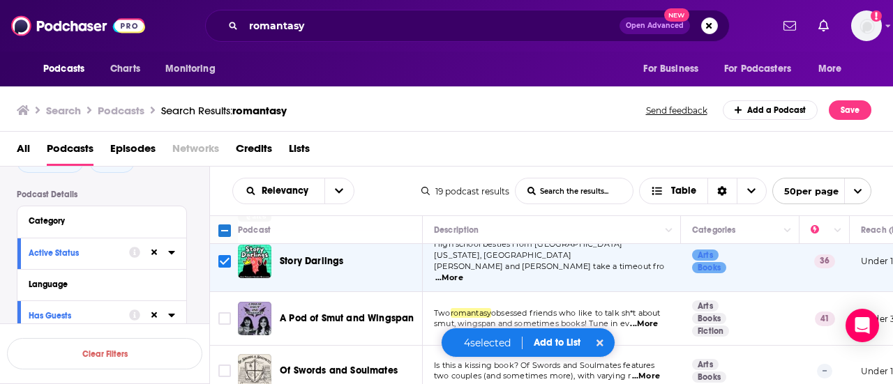
click at [748, 301] on td "Arts Books Fiction" at bounding box center [740, 319] width 119 height 54
click at [224, 313] on input "Toggle select row" at bounding box center [224, 319] width 13 height 13
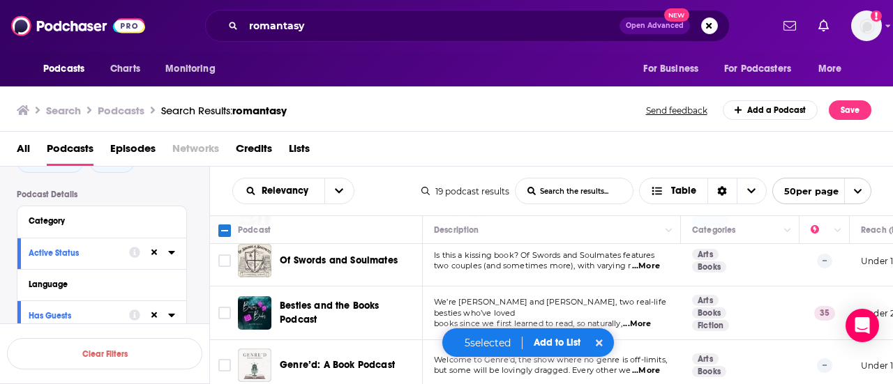
scroll to position [509, 0]
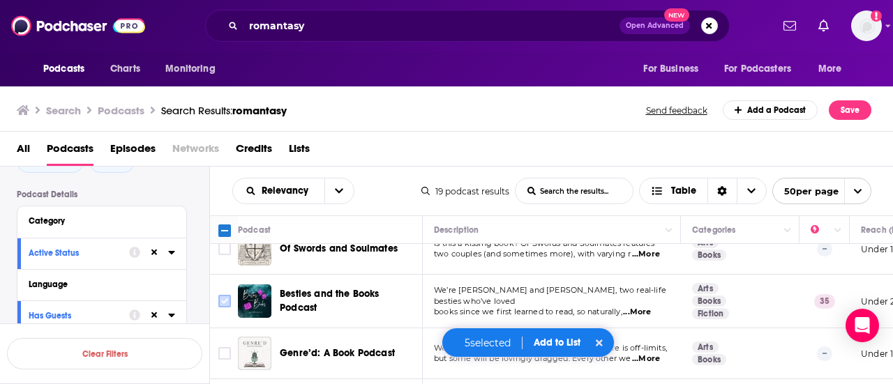
click at [221, 295] on input "Toggle select row" at bounding box center [224, 301] width 13 height 13
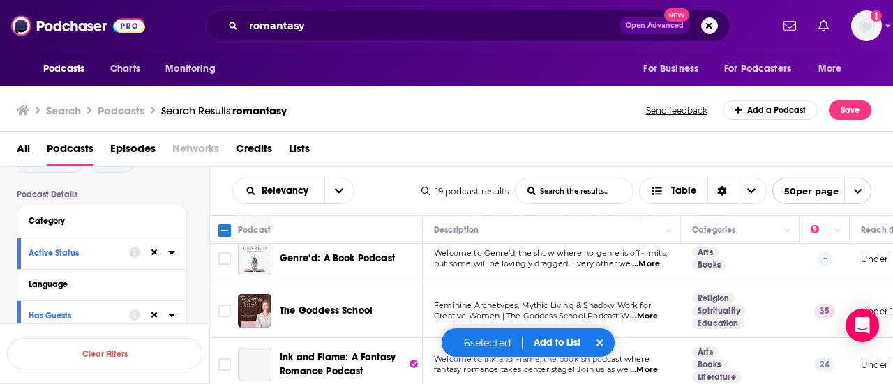
scroll to position [604, 0]
click at [636, 300] on td "Feminine Archetypes, Mythic Living & Shadow Work for Creative Women | The Godde…" at bounding box center [552, 311] width 258 height 54
click at [643, 310] on span "...More" at bounding box center [644, 315] width 28 height 11
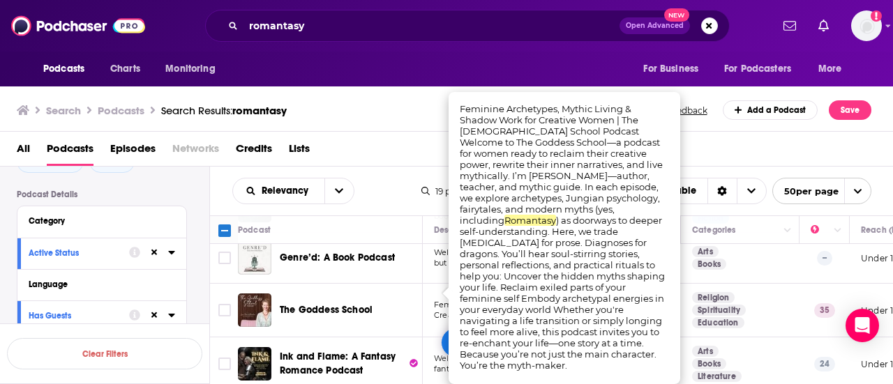
click at [763, 284] on td "Religion Spirituality Education" at bounding box center [740, 311] width 119 height 54
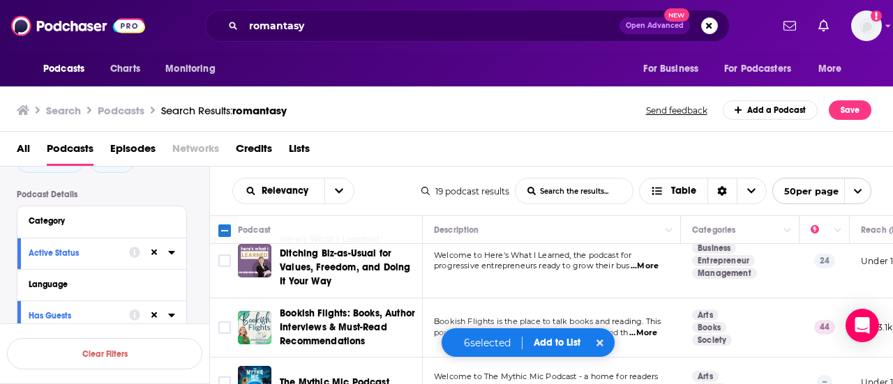
scroll to position [883, 0]
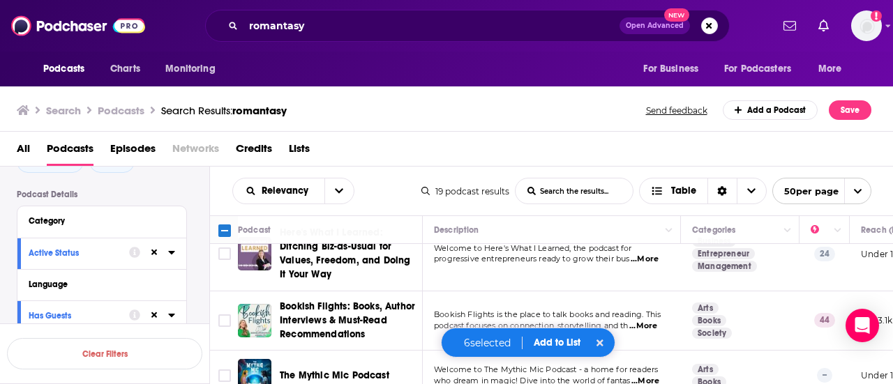
click at [647, 321] on span "...More" at bounding box center [643, 326] width 28 height 11
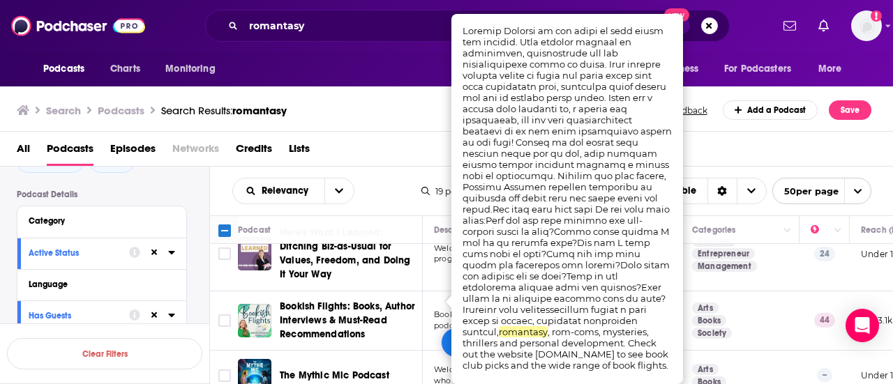
click at [736, 292] on td "Arts Books Society" at bounding box center [740, 321] width 119 height 59
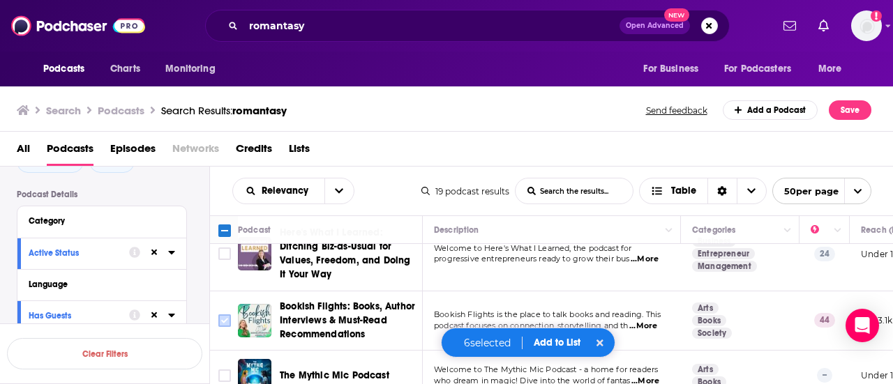
click at [222, 315] on input "Toggle select row" at bounding box center [224, 321] width 13 height 13
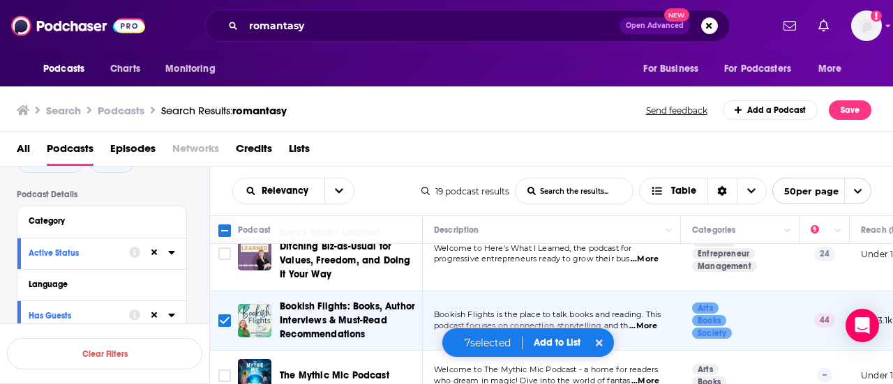
click at [672, 255] on td "Welcome to Here's What I Learned, the podcast for progressive entrepreneurs rea…" at bounding box center [552, 254] width 258 height 73
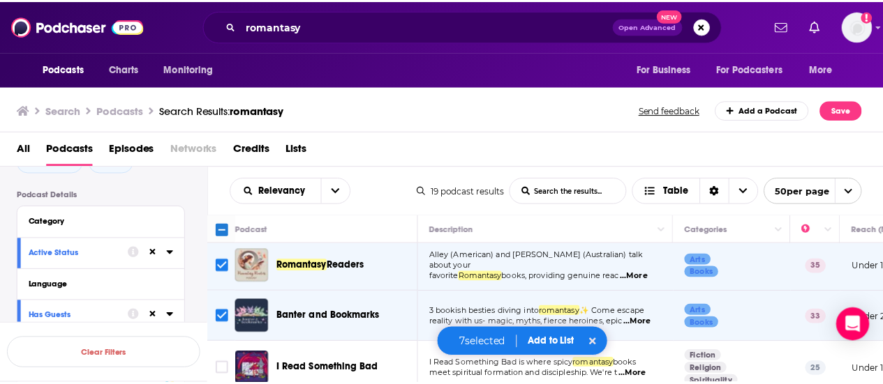
scroll to position [0, 0]
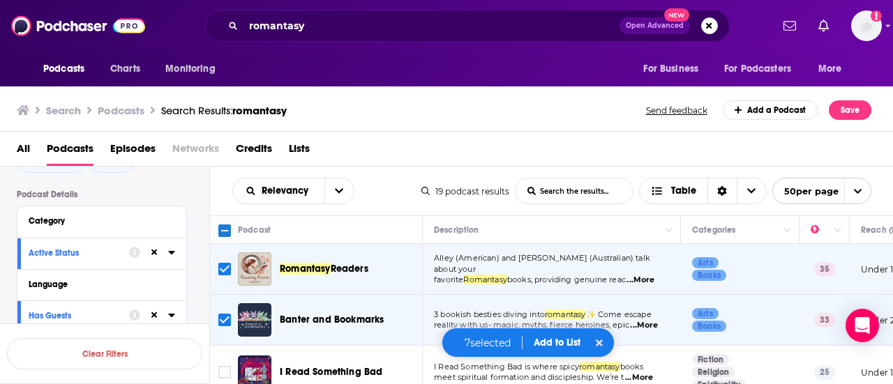
click at [532, 343] on button "Add to List" at bounding box center [557, 343] width 69 height 12
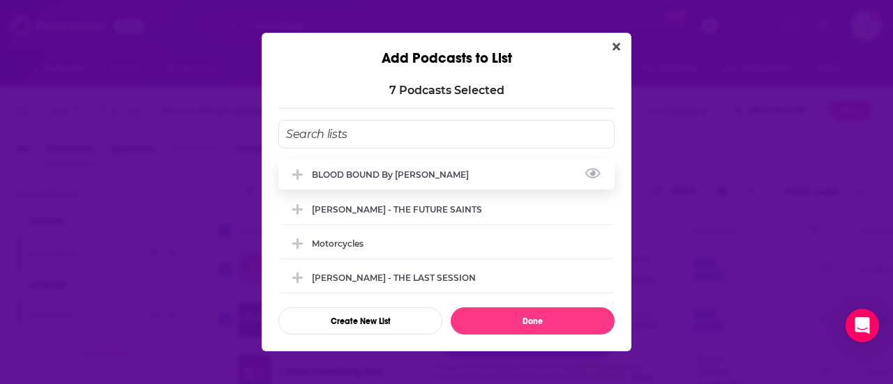
click at [450, 165] on div "BLOOD BOUND by [PERSON_NAME]" at bounding box center [446, 174] width 336 height 31
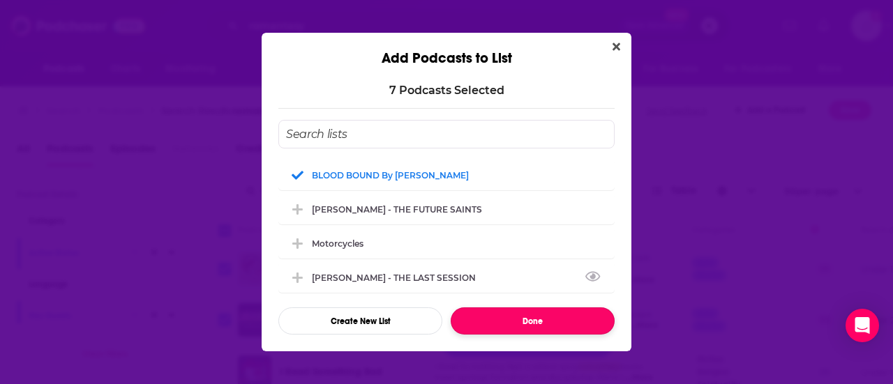
click at [534, 331] on button "Done" at bounding box center [533, 321] width 164 height 27
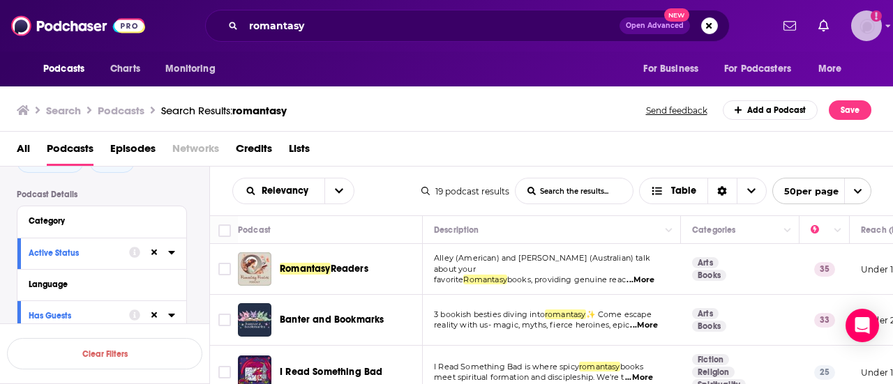
click at [870, 33] on img "Logged in as jessicalaino" at bounding box center [866, 25] width 31 height 31
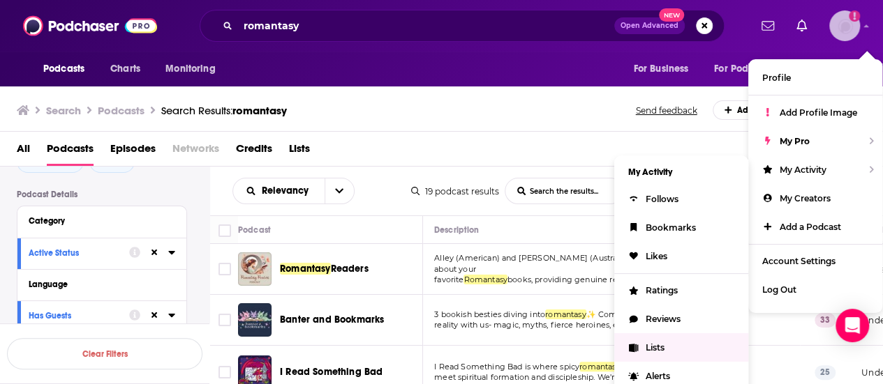
click at [667, 352] on link "Lists" at bounding box center [681, 347] width 134 height 29
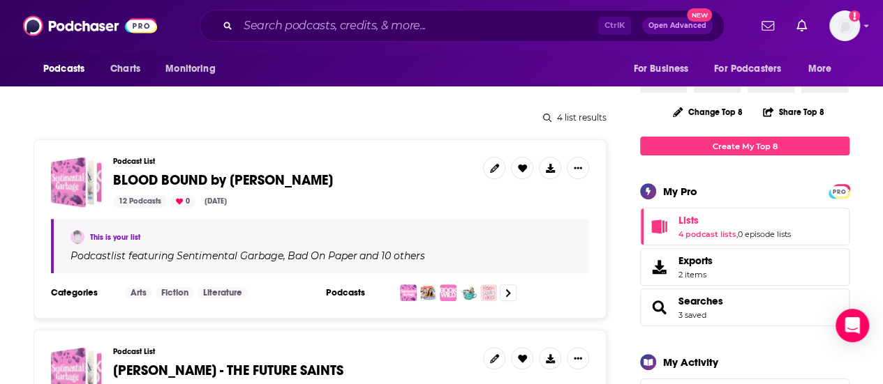
scroll to position [156, 0]
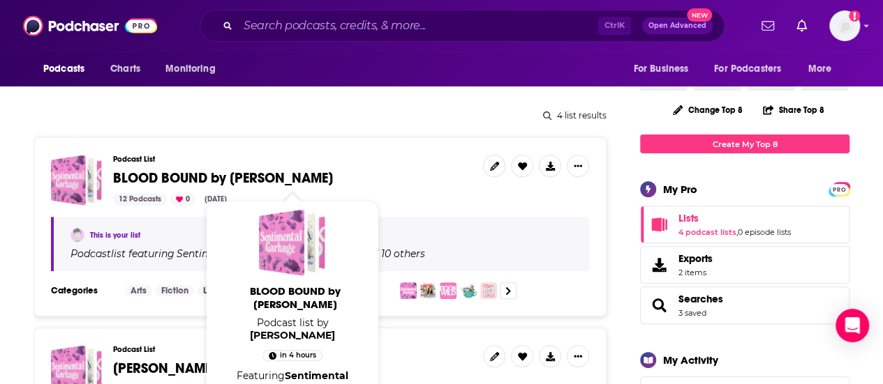
click at [146, 172] on span "BLOOD BOUND by [PERSON_NAME]" at bounding box center [223, 178] width 220 height 17
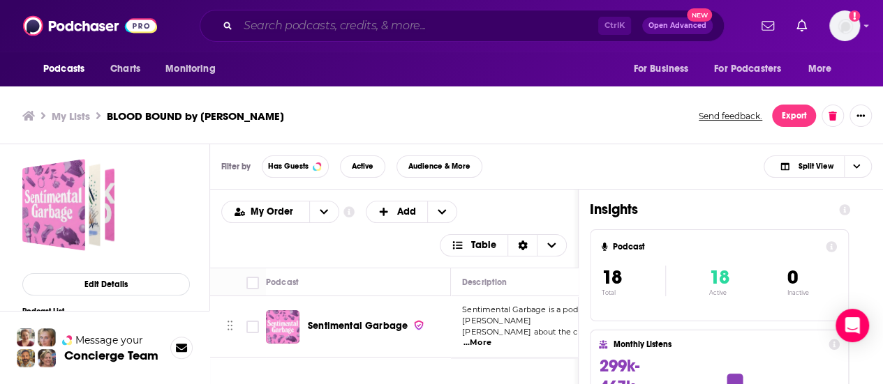
click at [345, 24] on input "Search podcasts, credits, & more..." at bounding box center [418, 26] width 360 height 22
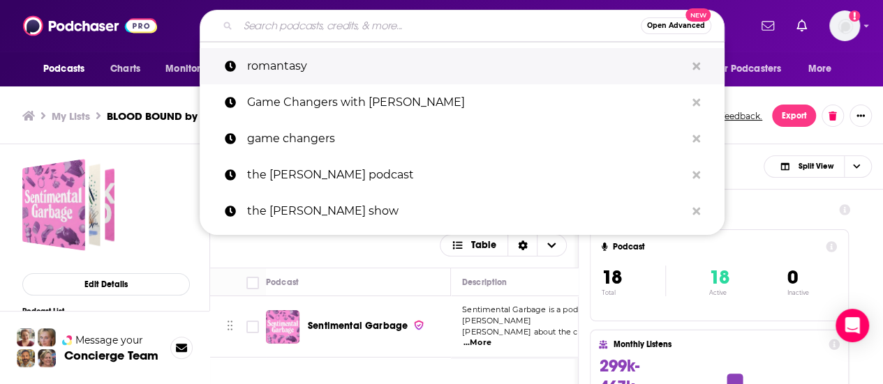
click at [343, 70] on p "romantasy" at bounding box center [466, 66] width 438 height 36
type input "romantasy"
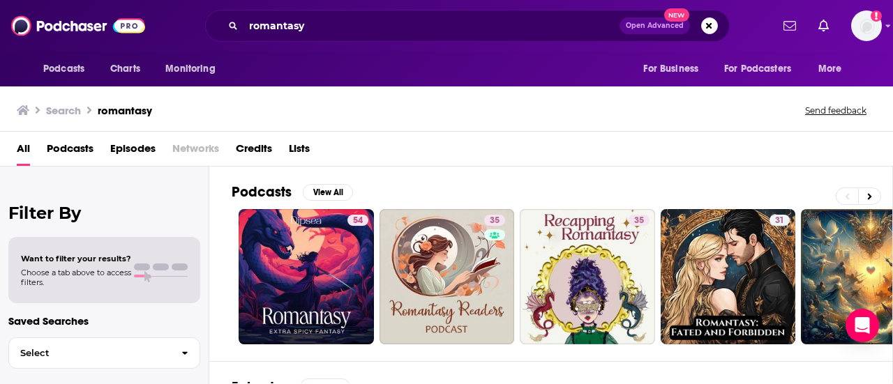
click at [55, 153] on span "Podcasts" at bounding box center [70, 151] width 47 height 29
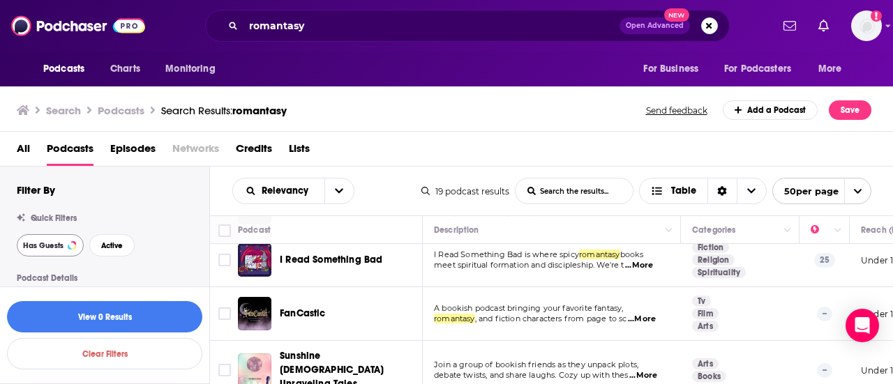
scroll to position [118, 0]
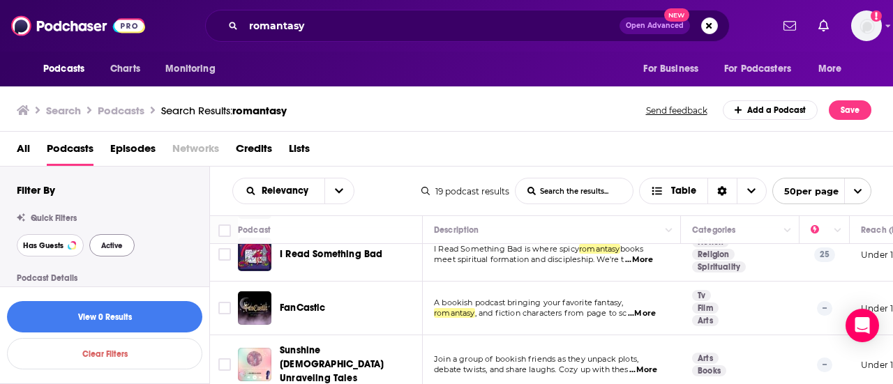
click at [24, 251] on button "Has Guests" at bounding box center [50, 245] width 67 height 22
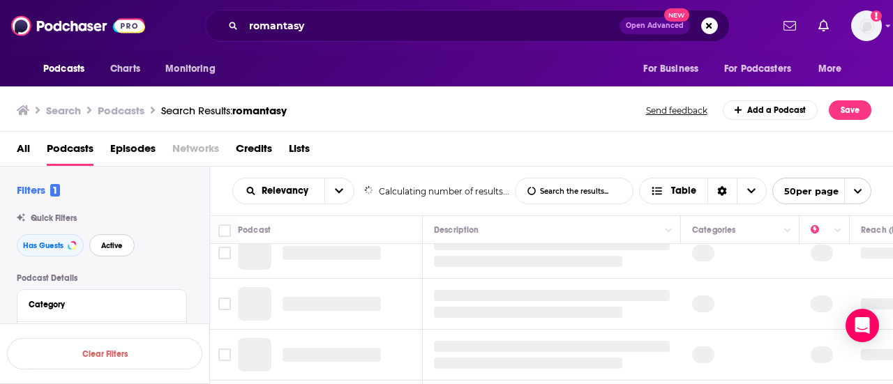
click at [116, 247] on span "Active" at bounding box center [112, 246] width 22 height 8
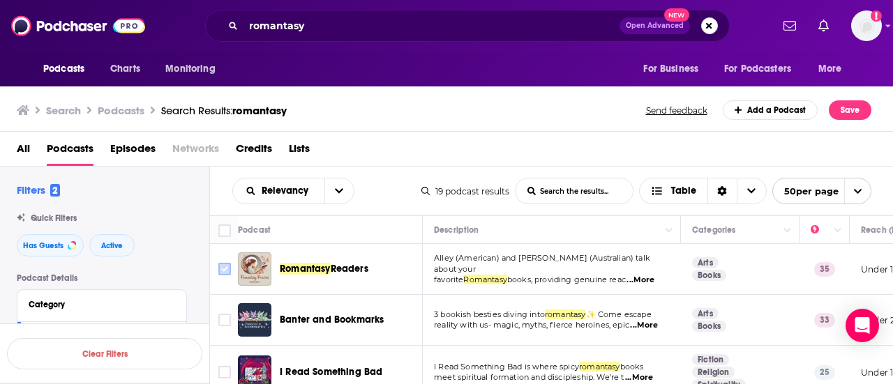
click at [225, 266] on input "Toggle select row" at bounding box center [224, 269] width 13 height 13
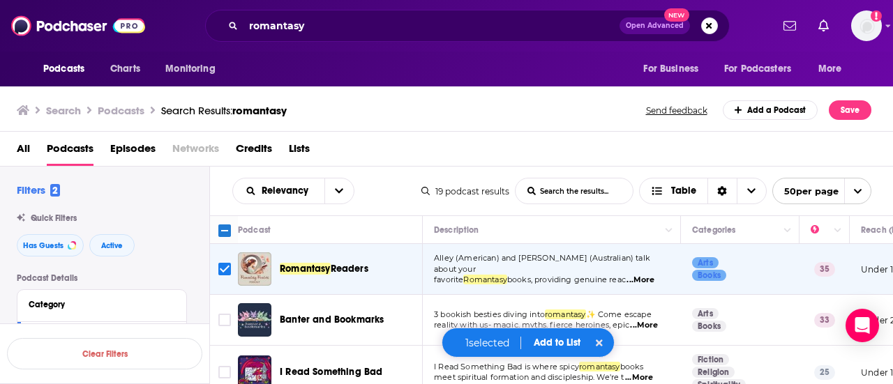
scroll to position [15, 0]
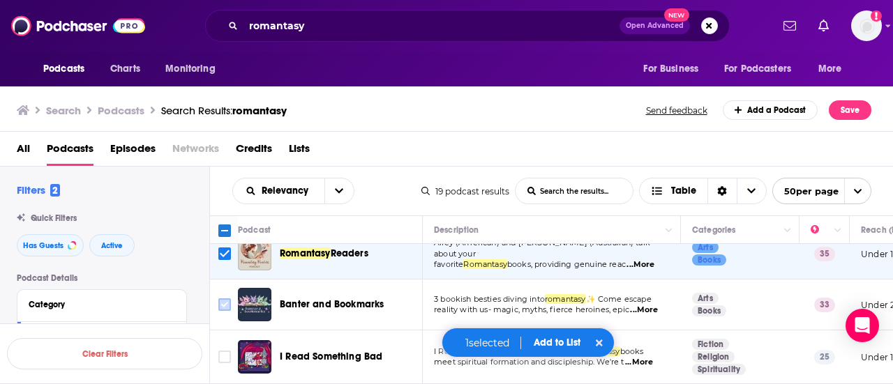
click at [226, 309] on input "Toggle select row" at bounding box center [224, 305] width 13 height 13
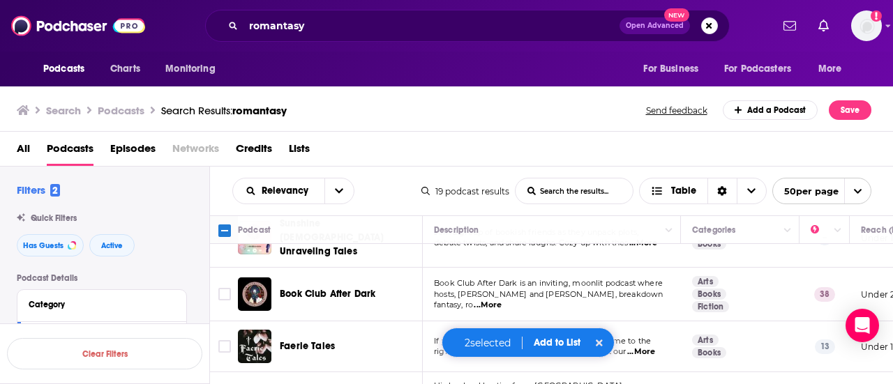
scroll to position [246, 0]
click at [226, 287] on input "Toggle select row" at bounding box center [224, 293] width 13 height 13
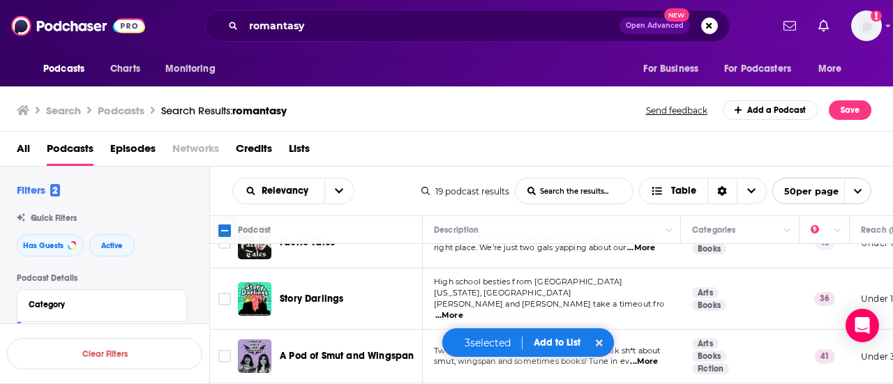
scroll to position [350, 0]
click at [228, 292] on input "Toggle select row" at bounding box center [224, 298] width 13 height 13
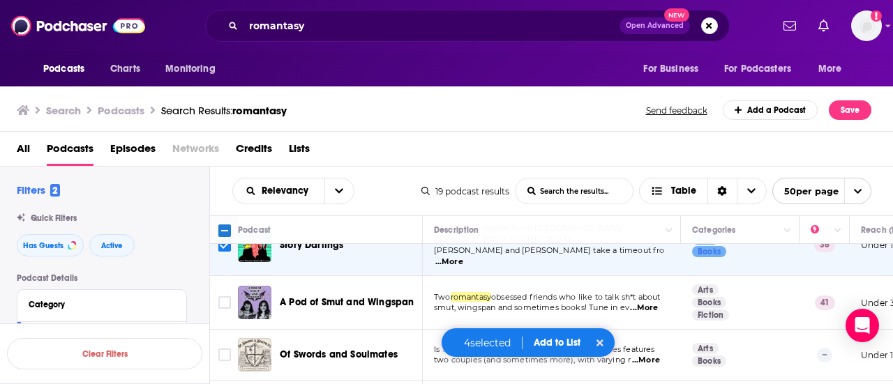
scroll to position [405, 0]
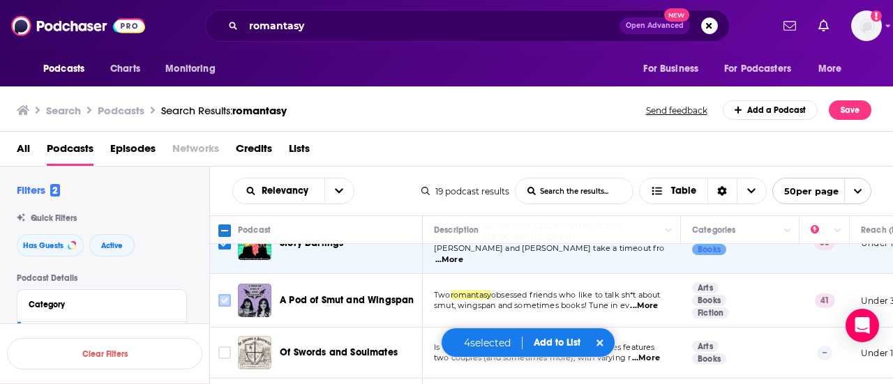
click at [222, 294] on input "Toggle select row" at bounding box center [224, 300] width 13 height 13
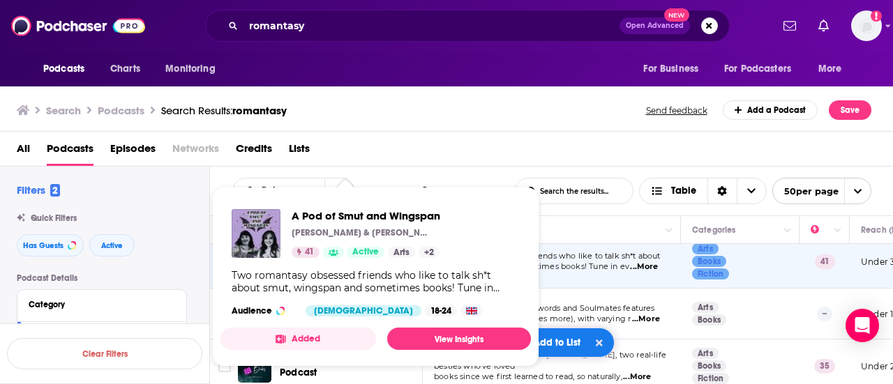
scroll to position [444, 0]
click at [772, 297] on td "Arts Books" at bounding box center [740, 313] width 119 height 51
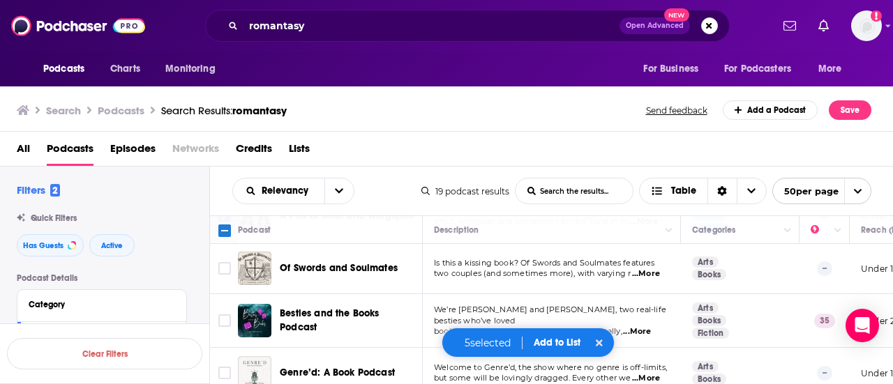
scroll to position [499, 0]
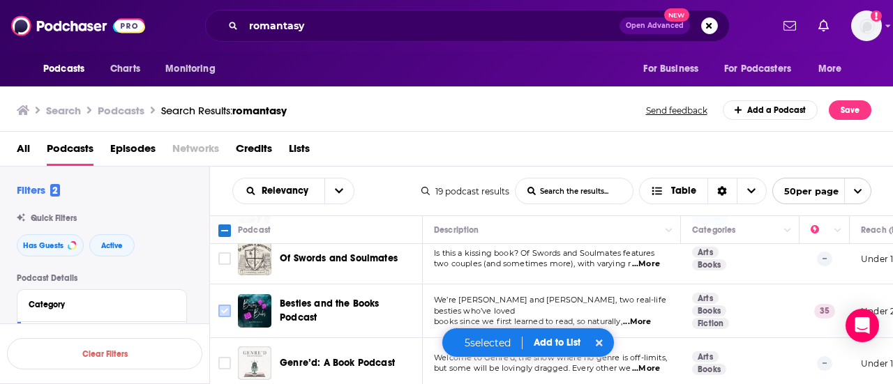
click at [225, 305] on input "Toggle select row" at bounding box center [224, 311] width 13 height 13
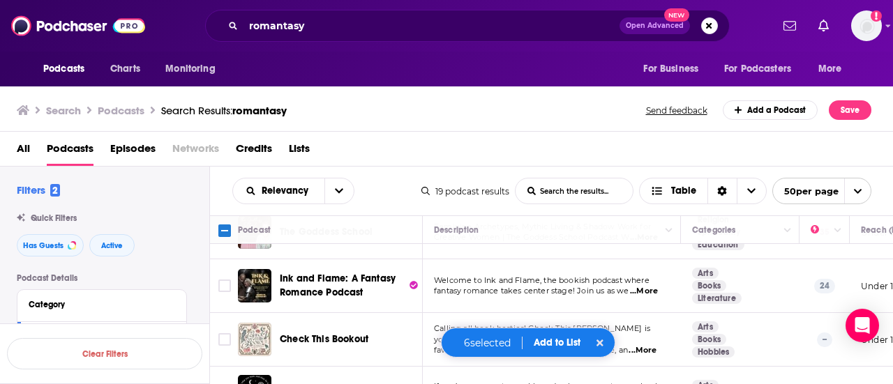
scroll to position [685, 0]
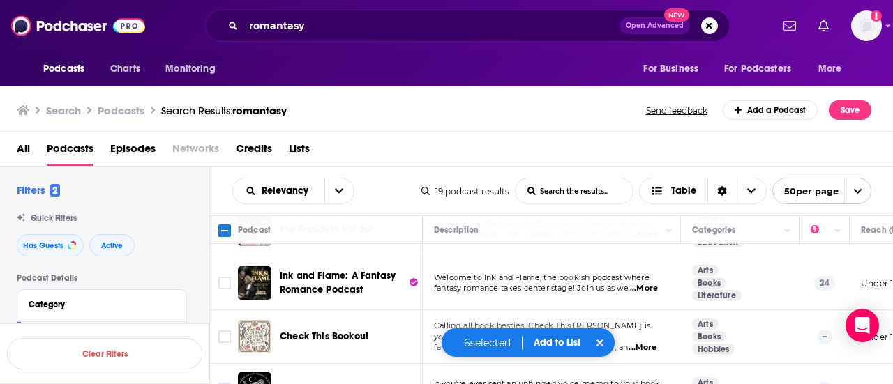
click at [647, 283] on span "...More" at bounding box center [644, 288] width 28 height 11
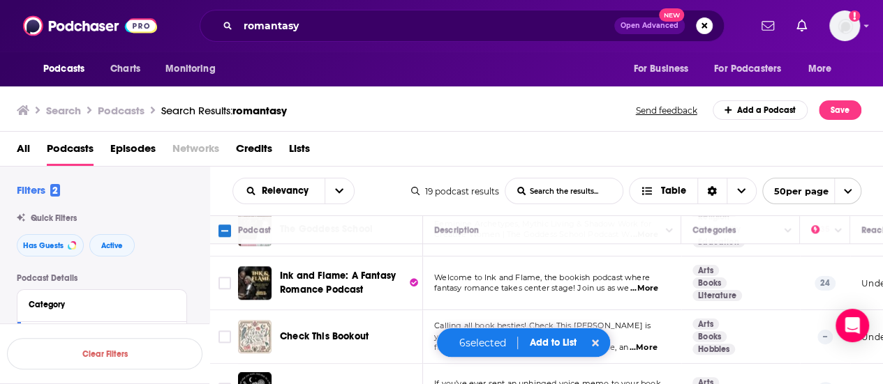
click at [771, 282] on td "Arts Books Literature" at bounding box center [740, 284] width 119 height 54
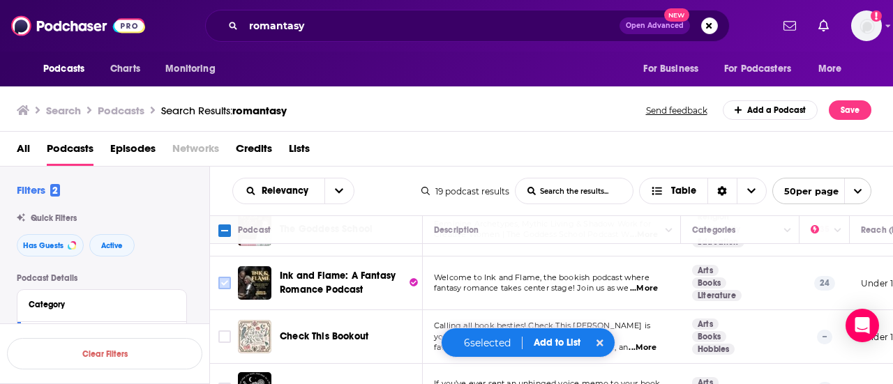
click at [226, 277] on input "Toggle select row" at bounding box center [224, 283] width 13 height 13
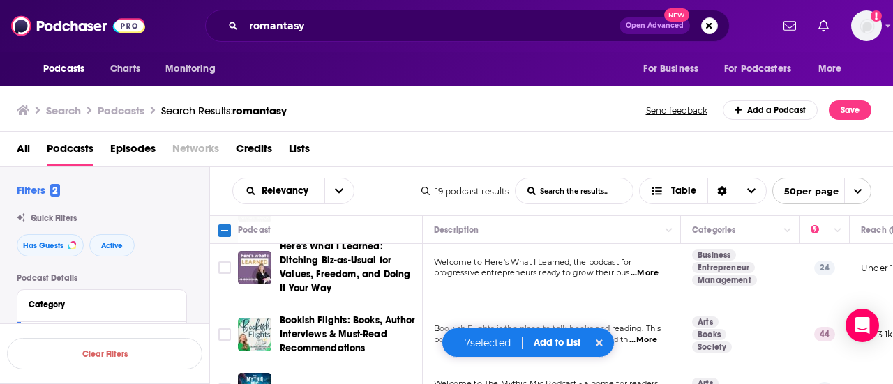
scroll to position [883, 0]
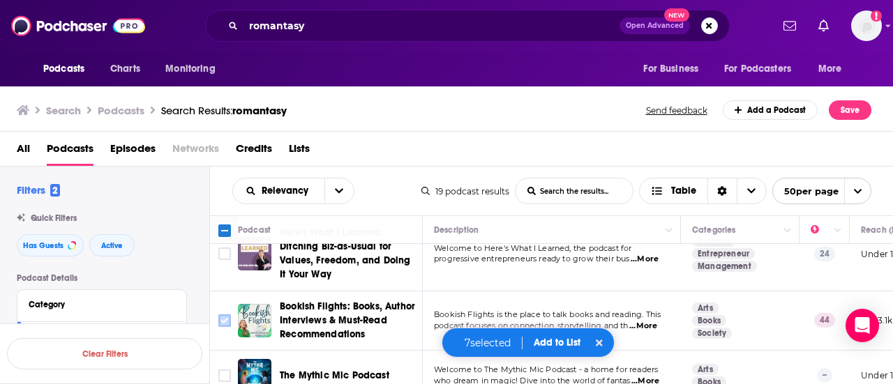
click at [224, 315] on input "Toggle select row" at bounding box center [224, 321] width 13 height 13
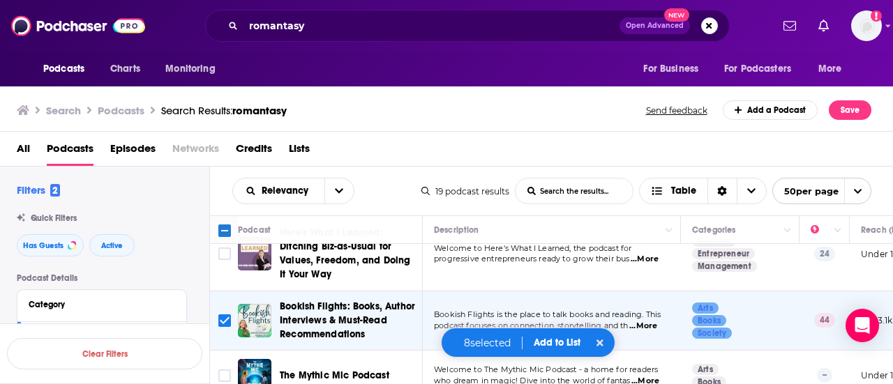
click at [560, 345] on button "Add to List" at bounding box center [557, 343] width 69 height 12
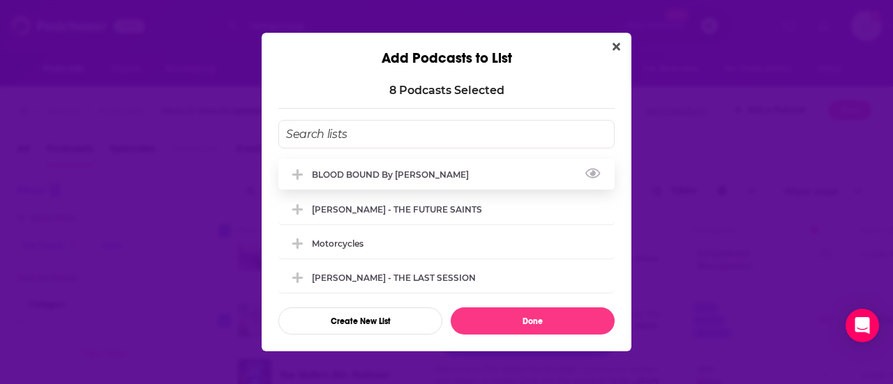
click at [440, 177] on div "BLOOD BOUND by [PERSON_NAME]" at bounding box center [394, 175] width 165 height 10
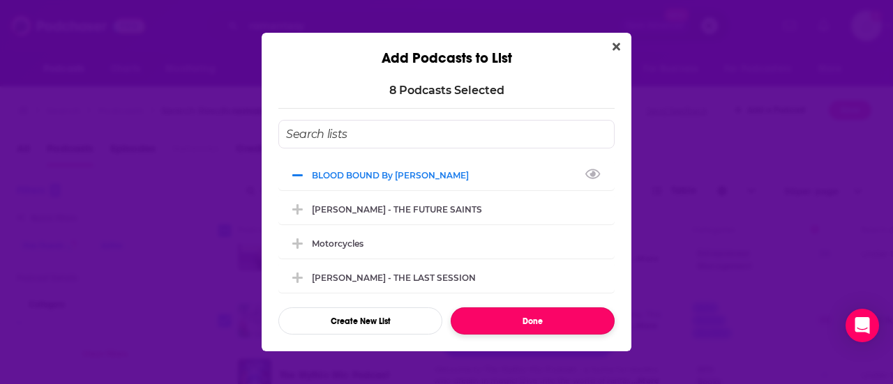
click at [523, 322] on button "Done" at bounding box center [533, 321] width 164 height 27
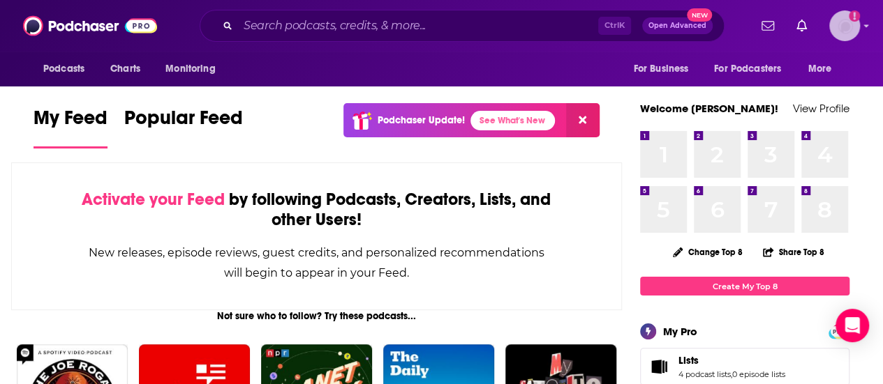
click at [859, 36] on img "Logged in as jessicalaino" at bounding box center [844, 25] width 31 height 31
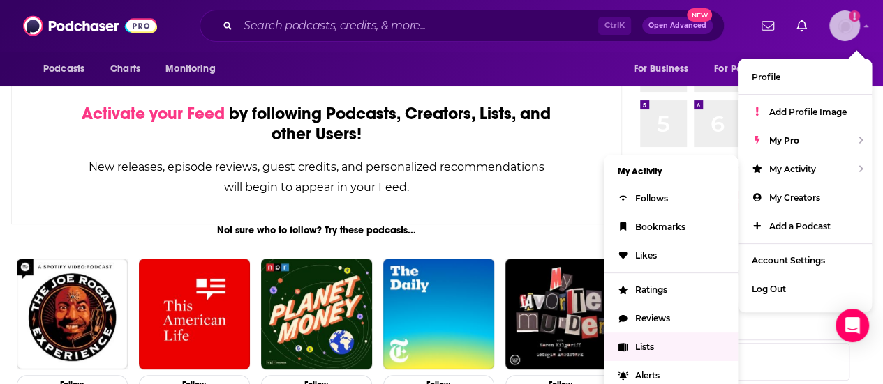
scroll to position [87, 0]
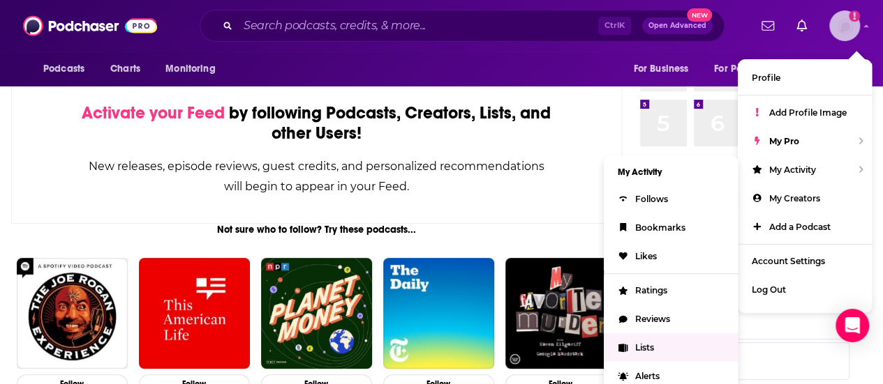
click at [652, 345] on span "Lists" at bounding box center [644, 348] width 19 height 10
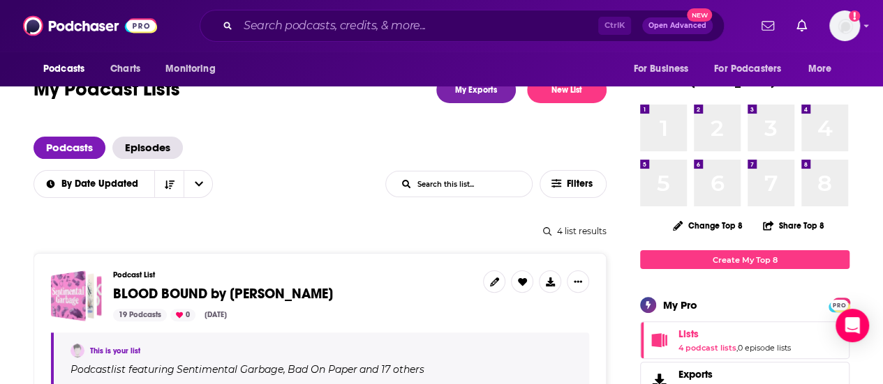
scroll to position [119, 0]
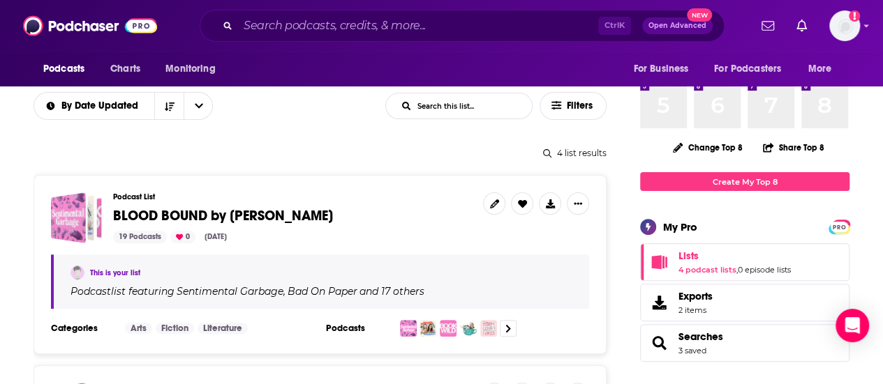
click at [138, 190] on div "Podcast List BLOOD BOUND by [PERSON_NAME] 19 Podcasts 0 [DATE] This is your lis…" at bounding box center [319, 264] width 573 height 179
click at [144, 211] on span "BLOOD BOUND by [PERSON_NAME]" at bounding box center [223, 215] width 220 height 17
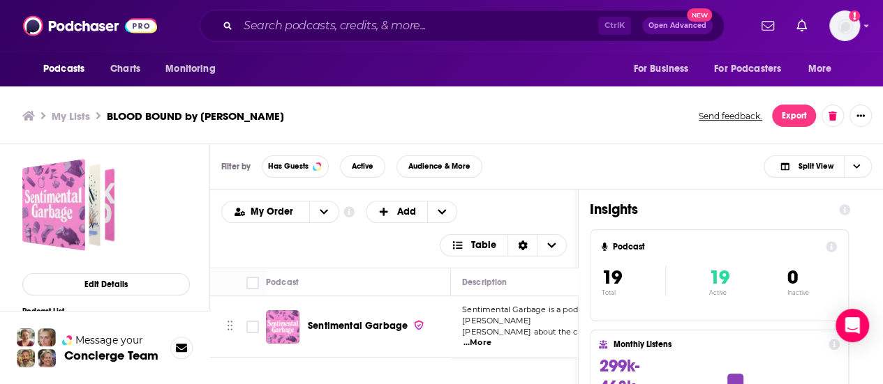
click at [659, 180] on div "Filter by Has Guests Active Audience & More Split View" at bounding box center [546, 166] width 673 height 45
click at [798, 114] on button "Export" at bounding box center [794, 116] width 44 height 22
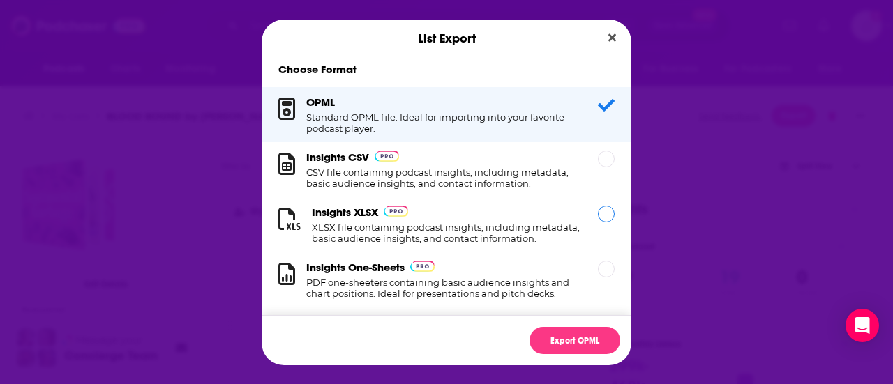
click at [589, 234] on div "Insights XLSX XLSX file containing podcast insights, including metadata, basic …" at bounding box center [447, 224] width 370 height 55
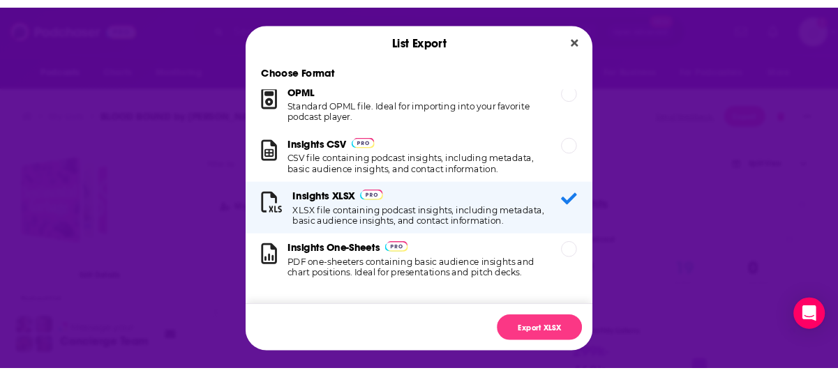
scroll to position [26, 0]
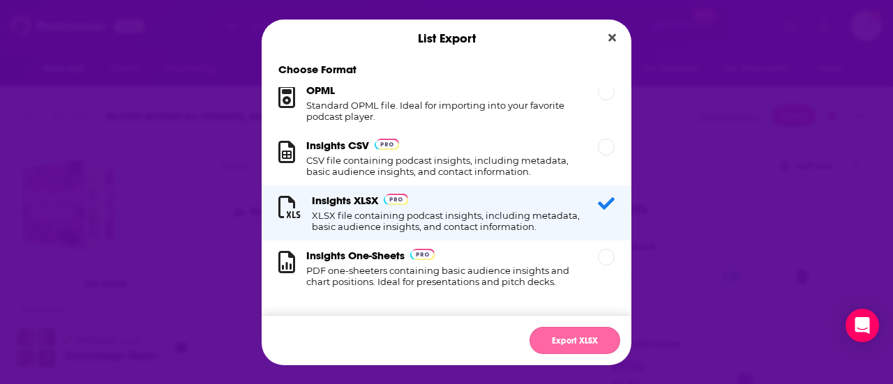
click at [588, 329] on button "Export XLSX" at bounding box center [575, 340] width 91 height 27
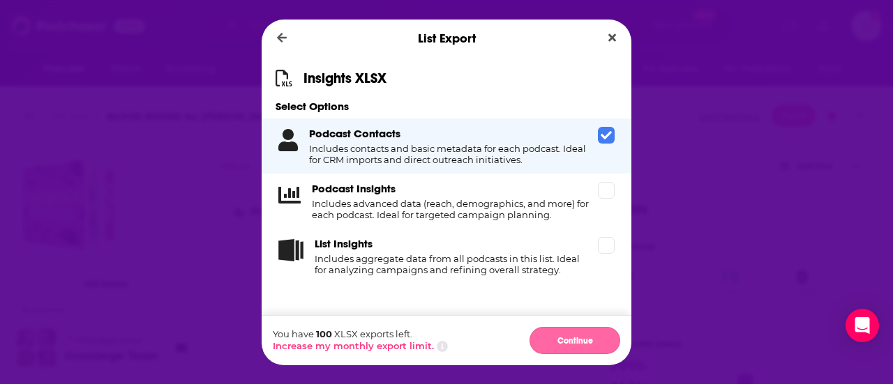
click at [585, 334] on button "Continue" at bounding box center [575, 340] width 91 height 27
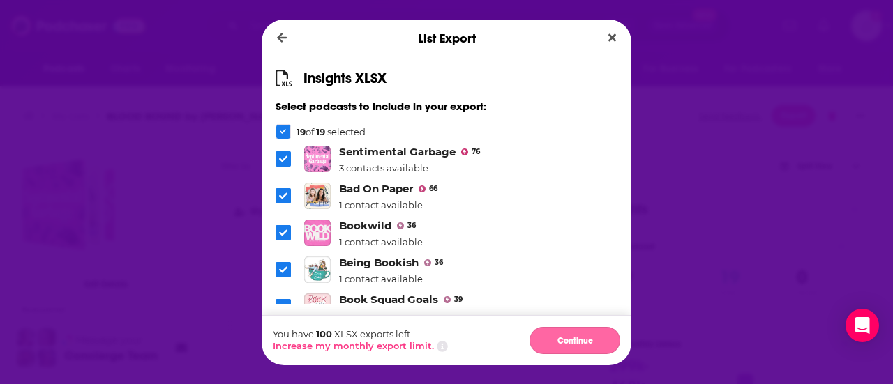
click at [578, 329] on button "Continue" at bounding box center [575, 340] width 91 height 27
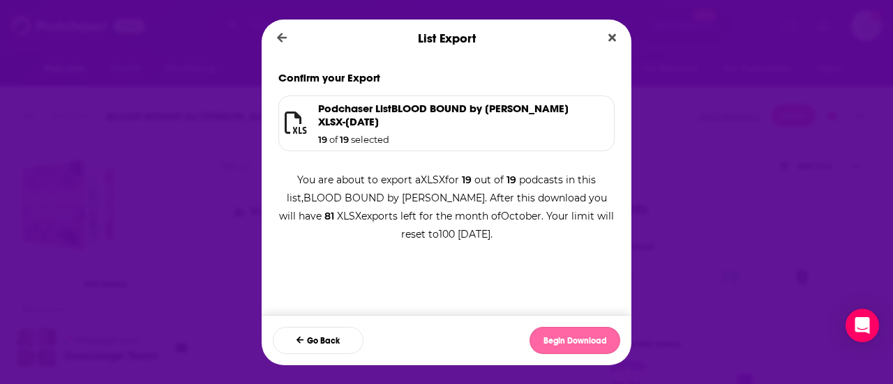
click at [576, 337] on button "Begin Download" at bounding box center [575, 340] width 91 height 27
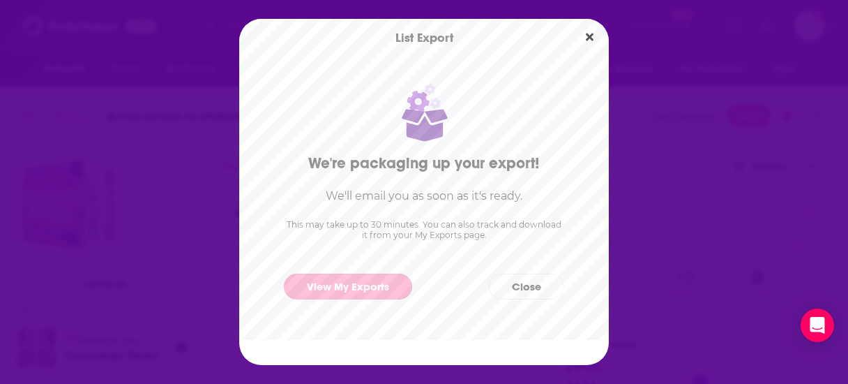
click at [382, 284] on link "View My Exports" at bounding box center [348, 286] width 128 height 26
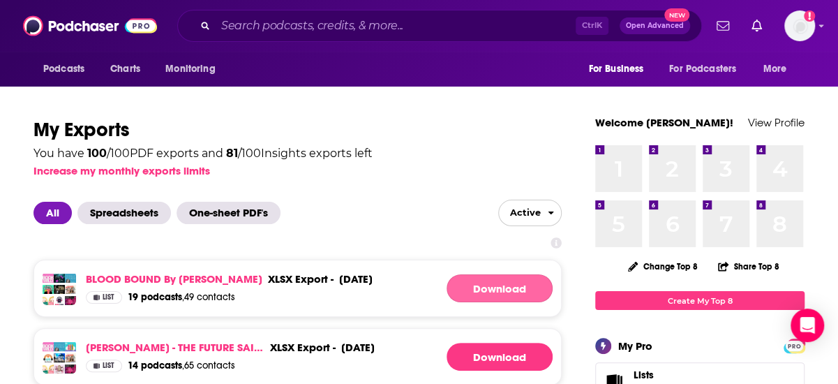
click at [504, 290] on link "Download" at bounding box center [499, 288] width 106 height 28
